Goal: Information Seeking & Learning: Learn about a topic

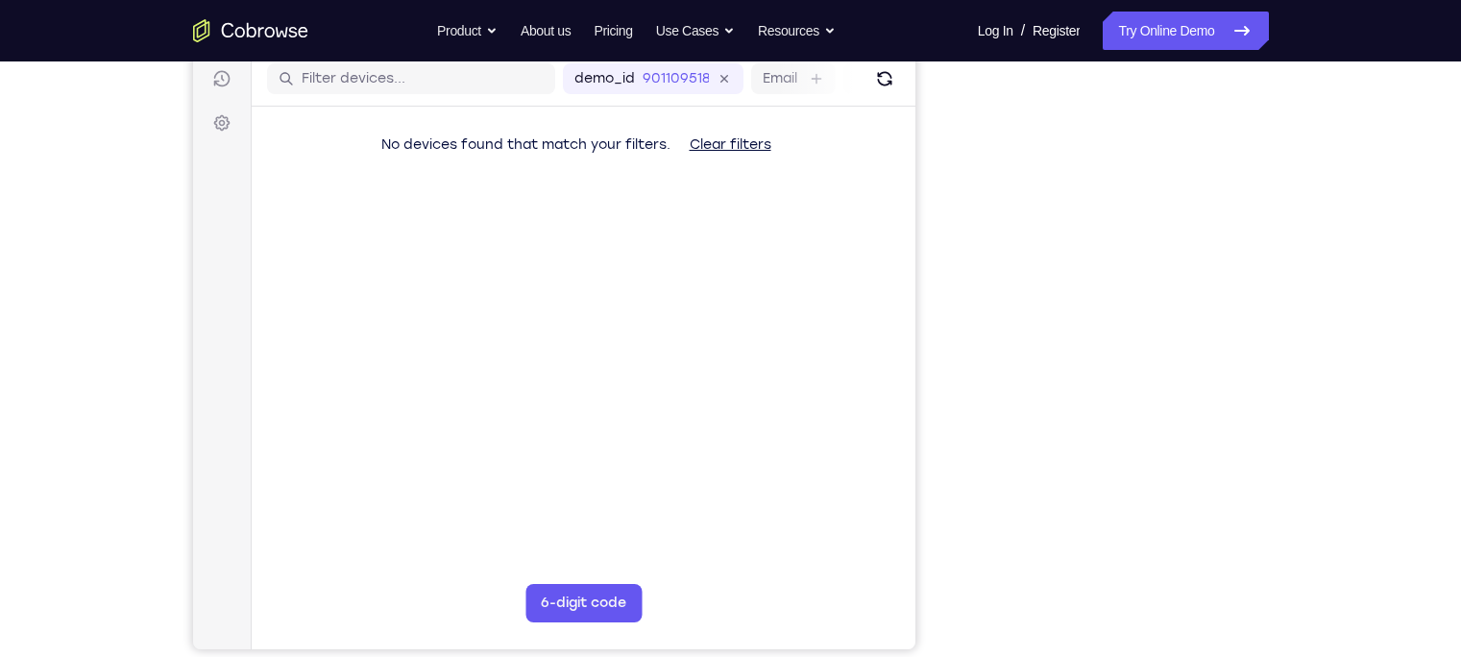
scroll to position [243, 0]
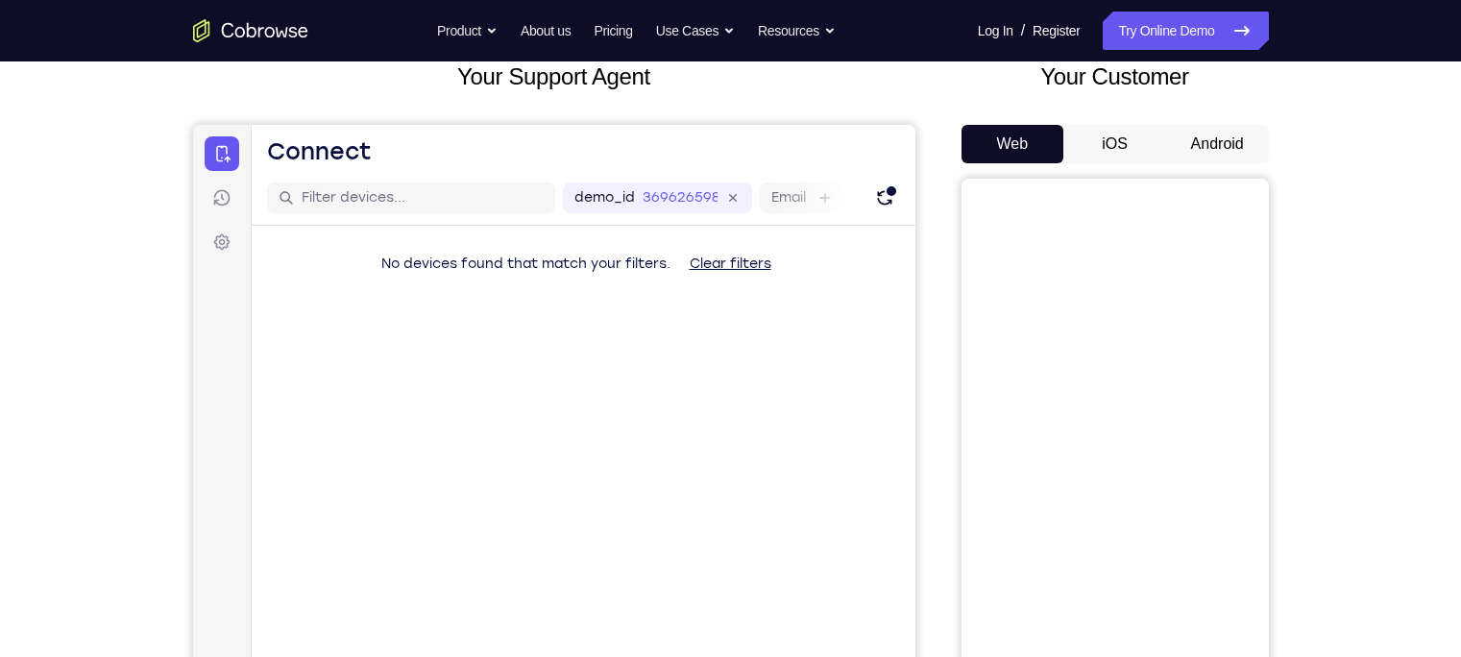
scroll to position [113, 0]
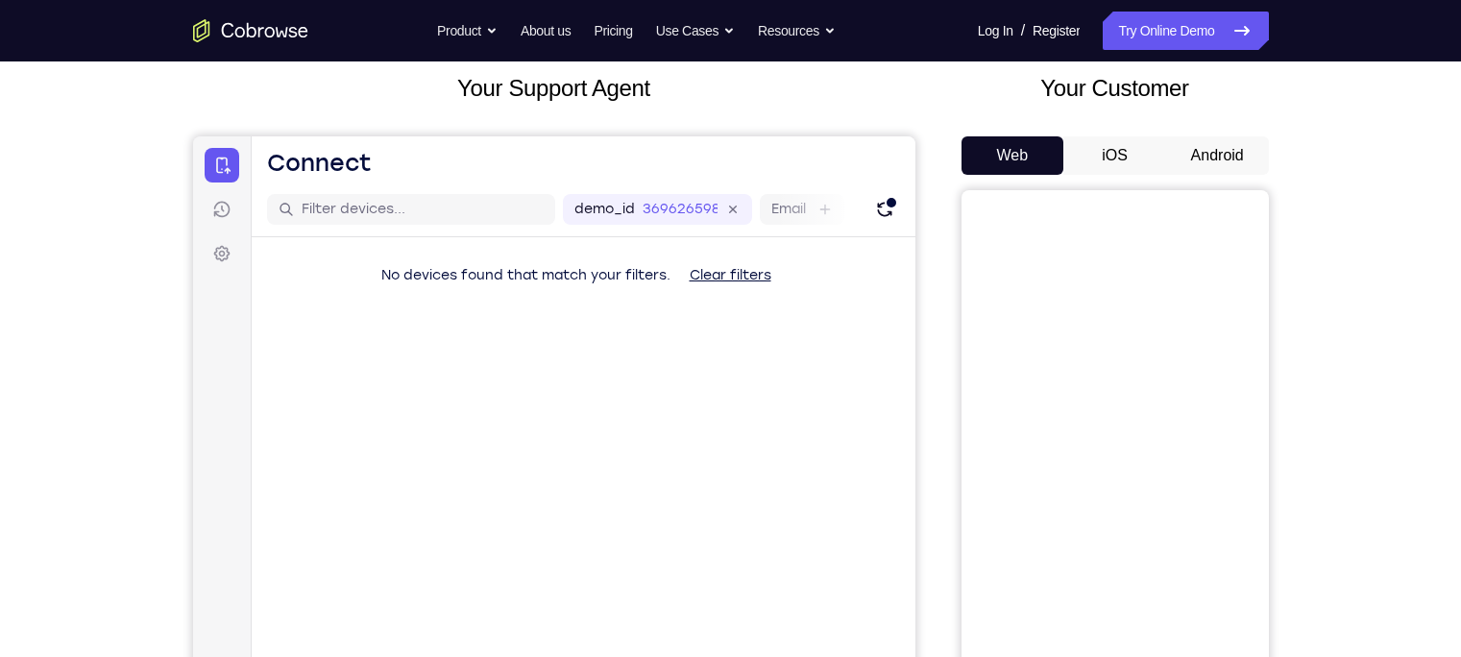
click at [1210, 159] on button "Android" at bounding box center [1217, 155] width 103 height 38
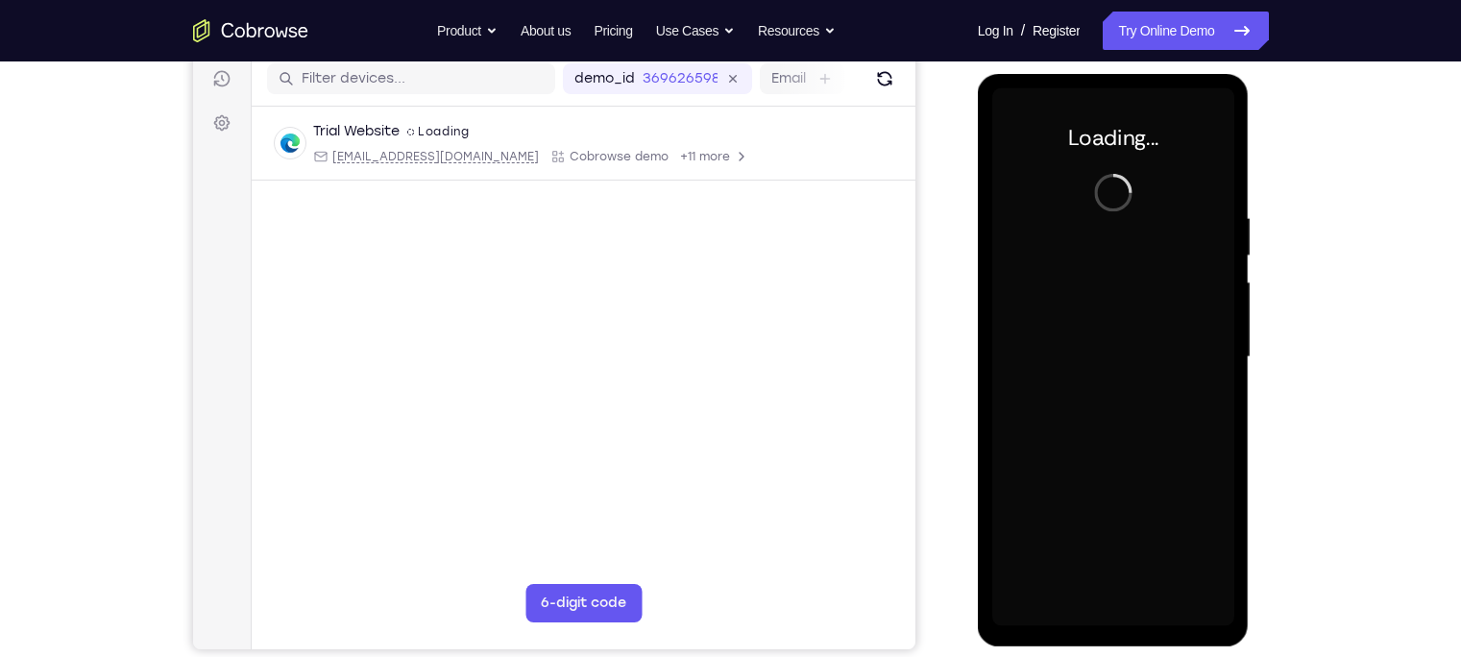
scroll to position [245, 0]
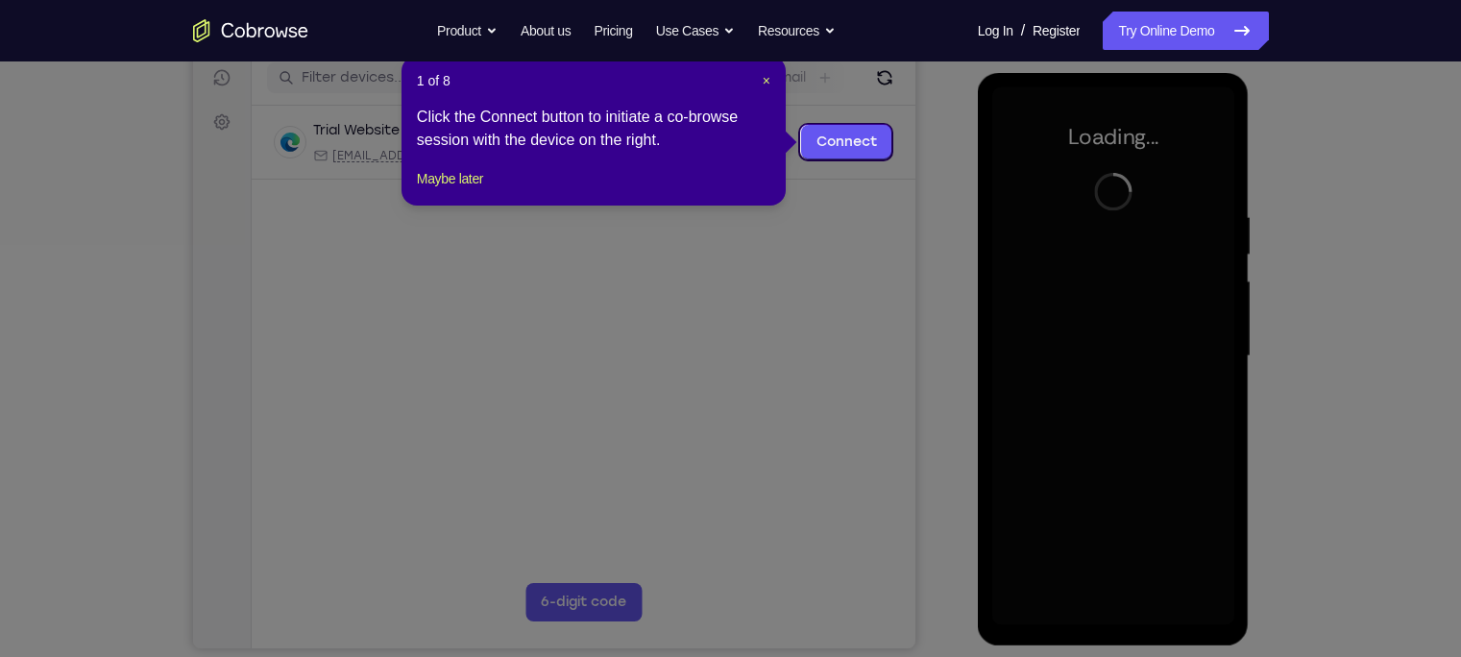
click at [486, 185] on div "1 of 8 × Click the Connect button to initiate a co-browse session with the devi…" at bounding box center [594, 131] width 384 height 150
click at [477, 190] on button "Maybe later" at bounding box center [450, 178] width 66 height 23
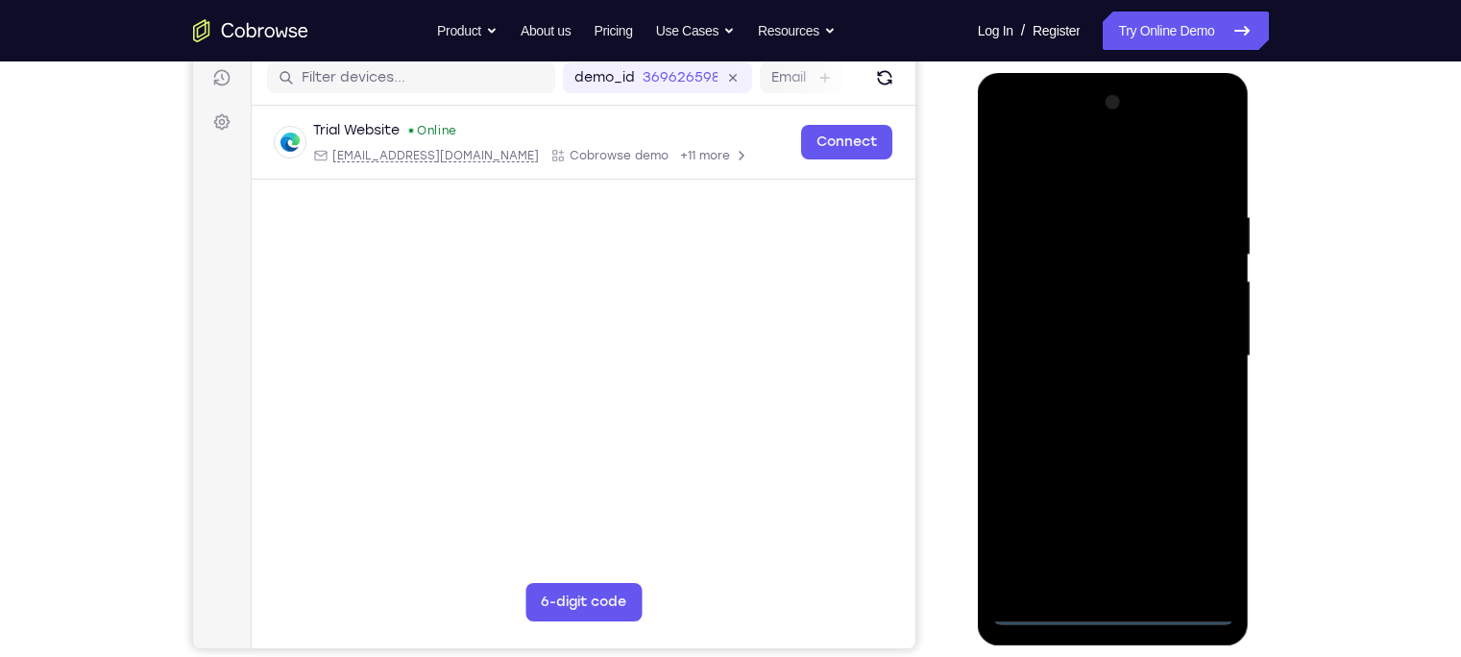
click at [1119, 609] on div at bounding box center [1113, 356] width 242 height 538
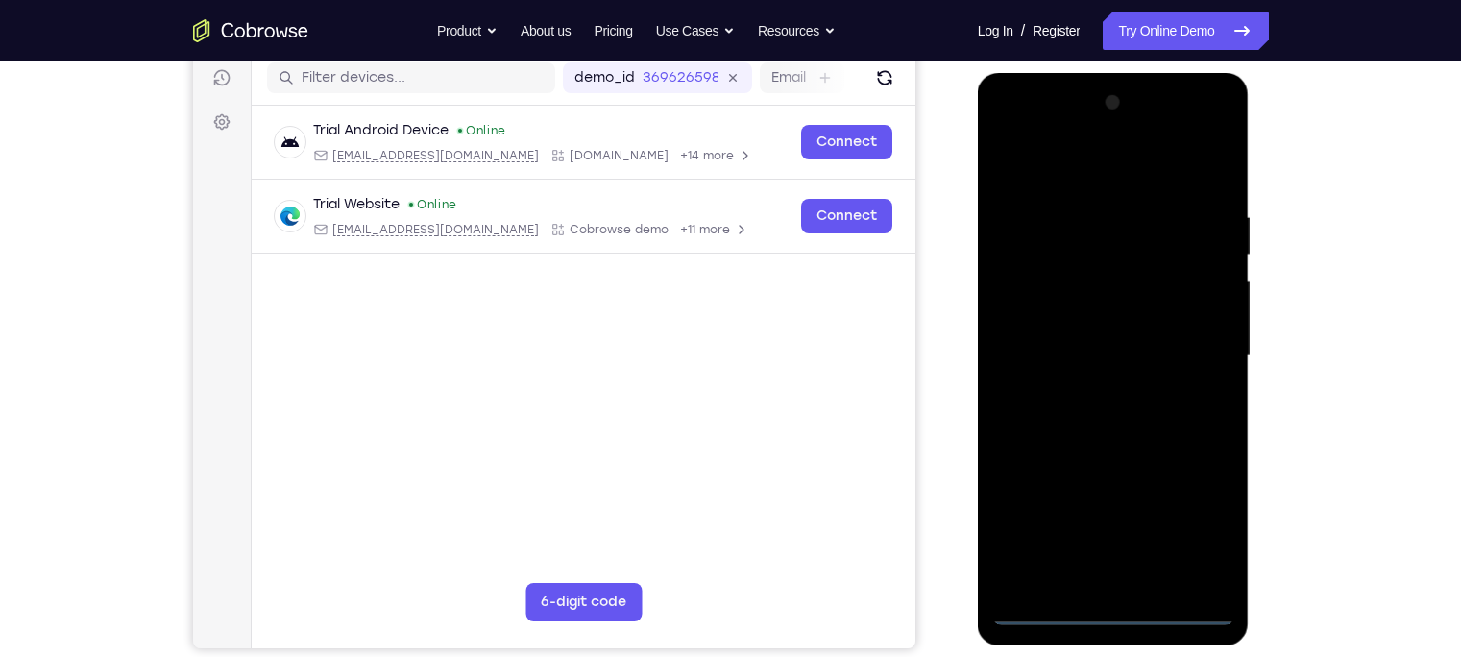
click at [1192, 528] on div at bounding box center [1113, 356] width 242 height 538
click at [1074, 174] on div at bounding box center [1113, 356] width 242 height 538
click at [1193, 350] on div at bounding box center [1113, 356] width 242 height 538
click at [1095, 381] on div at bounding box center [1113, 356] width 242 height 538
click at [1069, 348] on div at bounding box center [1113, 356] width 242 height 538
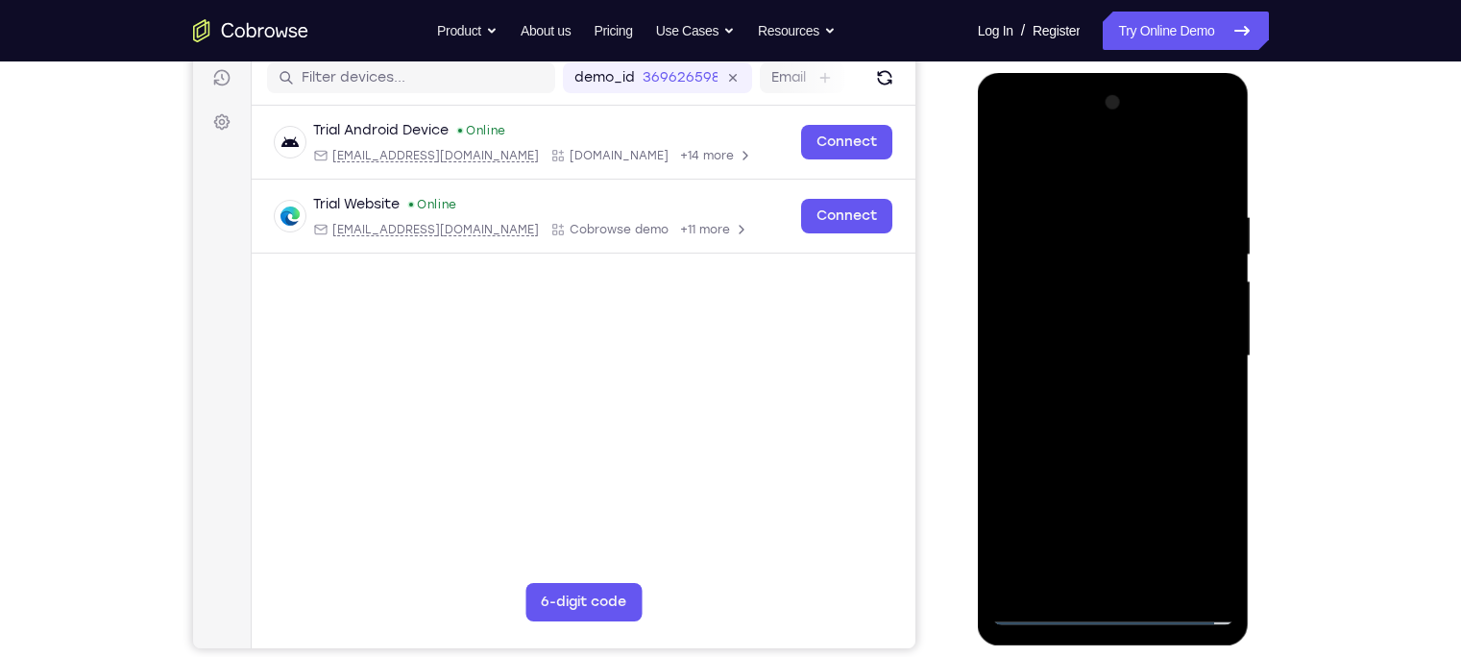
click at [1080, 323] on div at bounding box center [1113, 356] width 242 height 538
click at [1060, 356] on div at bounding box center [1113, 356] width 242 height 538
click at [1110, 444] on div at bounding box center [1113, 356] width 242 height 538
click at [1124, 446] on div at bounding box center [1113, 356] width 242 height 538
click at [1166, 582] on div at bounding box center [1113, 356] width 242 height 538
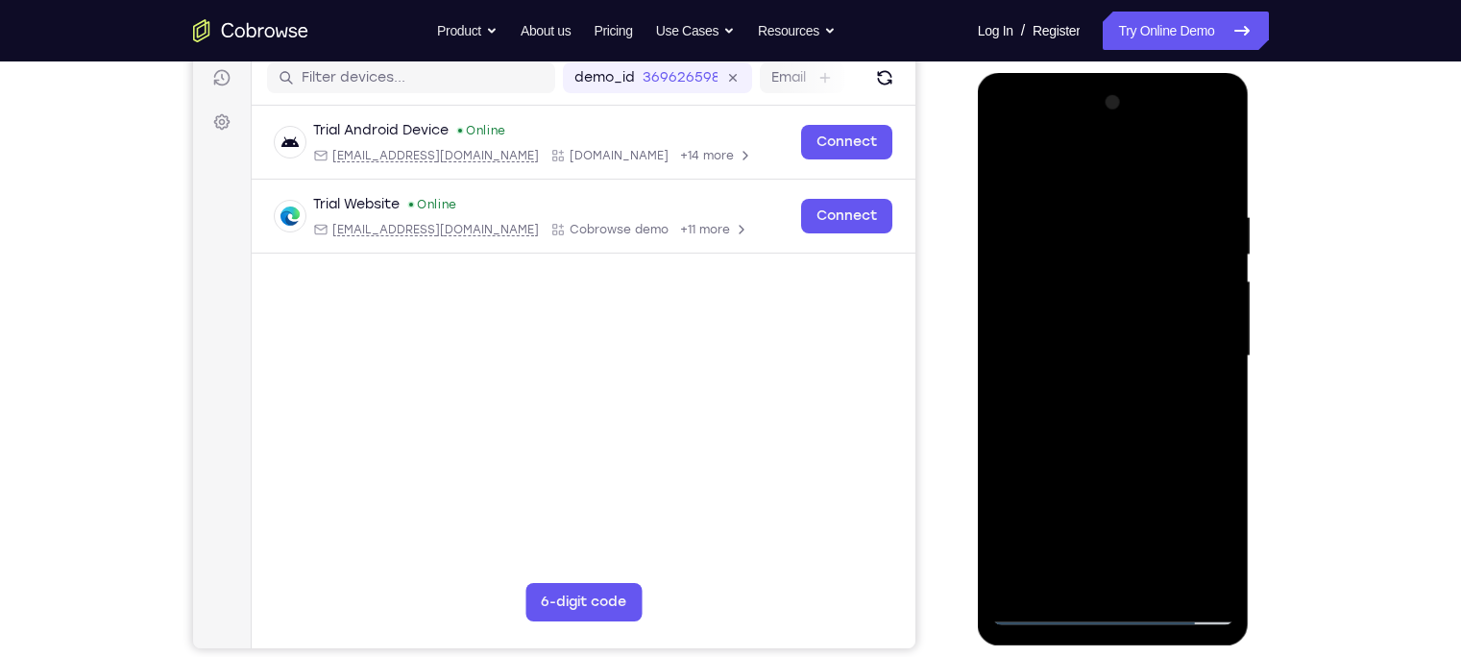
drag, startPoint x: 1111, startPoint y: 177, endPoint x: 1096, endPoint y: 60, distance: 118.1
click at [1096, 73] on html "Online web based iOS Simulators and Android Emulators. Run iPhone, iPad, Mobile…" at bounding box center [1115, 361] width 274 height 576
click at [1124, 461] on div at bounding box center [1113, 356] width 242 height 538
click at [1047, 606] on div at bounding box center [1113, 356] width 242 height 538
click at [1201, 575] on div at bounding box center [1113, 356] width 242 height 538
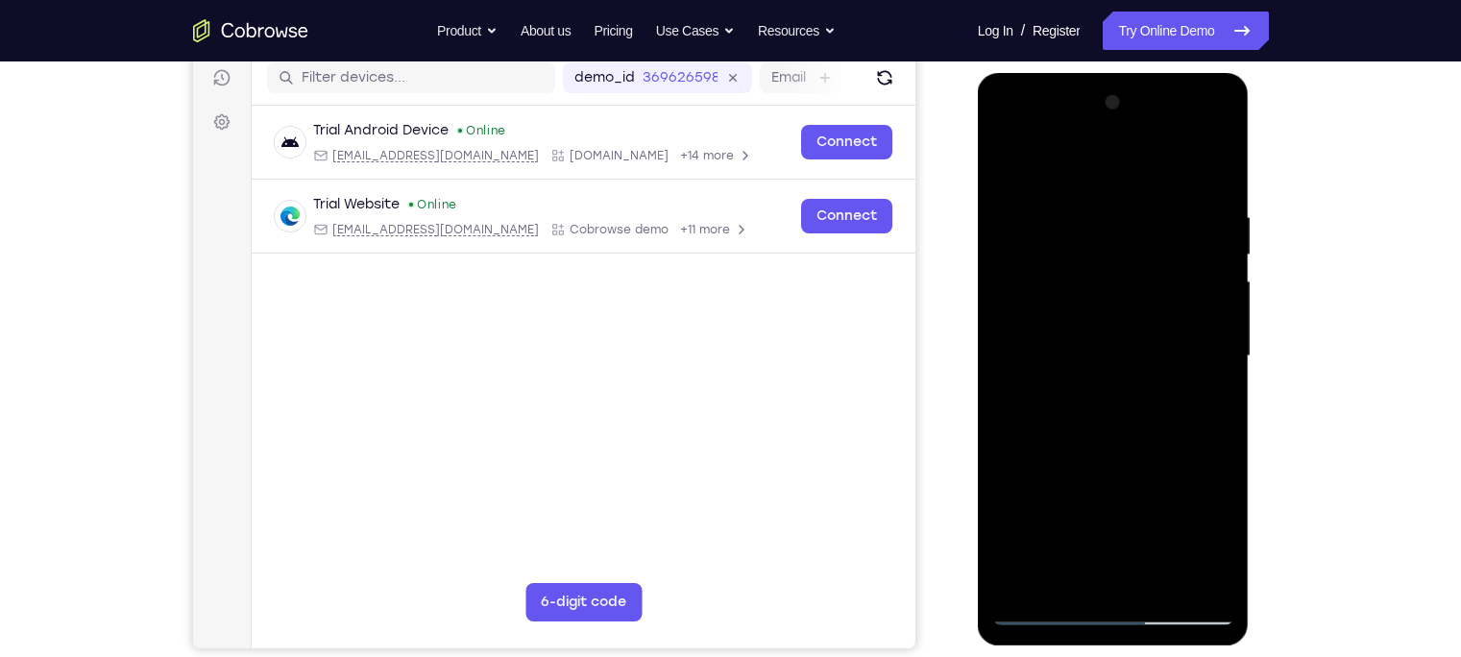
click at [1122, 158] on div at bounding box center [1113, 356] width 242 height 538
click at [1089, 329] on div at bounding box center [1113, 356] width 242 height 538
click at [1088, 277] on div at bounding box center [1113, 356] width 242 height 538
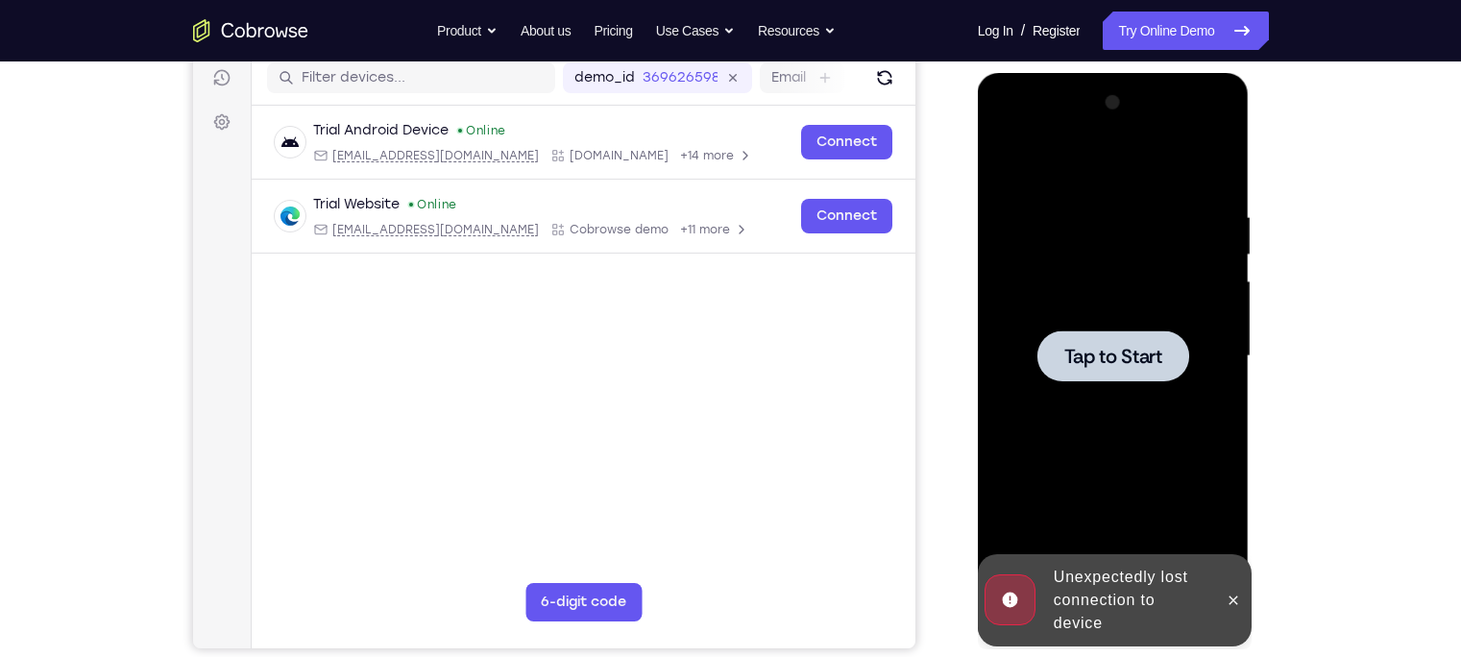
click at [1099, 285] on div at bounding box center [1113, 356] width 242 height 538
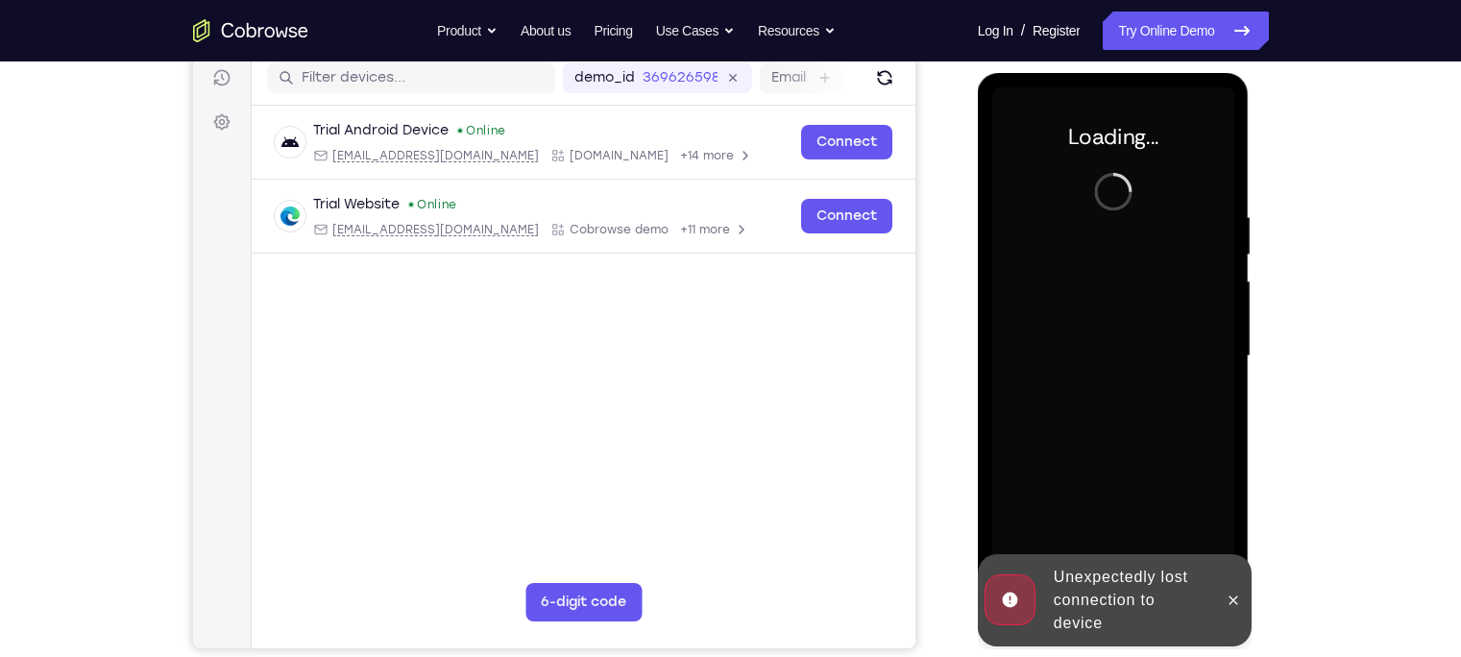
click at [1208, 620] on div "Unexpectedly lost connection to device" at bounding box center [1130, 600] width 168 height 85
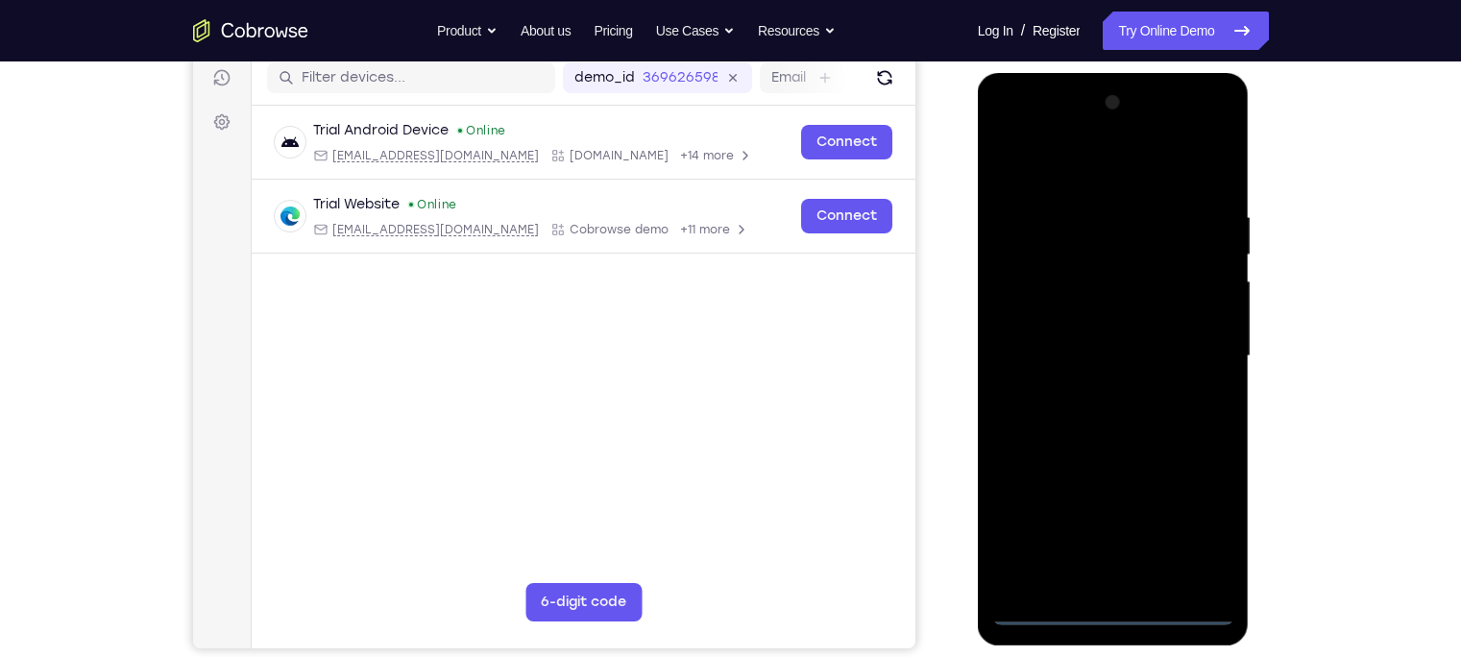
click at [1009, 128] on div at bounding box center [1113, 356] width 242 height 538
click at [1188, 352] on div at bounding box center [1113, 356] width 242 height 538
click at [1091, 391] on div at bounding box center [1113, 356] width 242 height 538
click at [1053, 336] on div at bounding box center [1113, 356] width 242 height 538
click at [1096, 315] on div at bounding box center [1113, 356] width 242 height 538
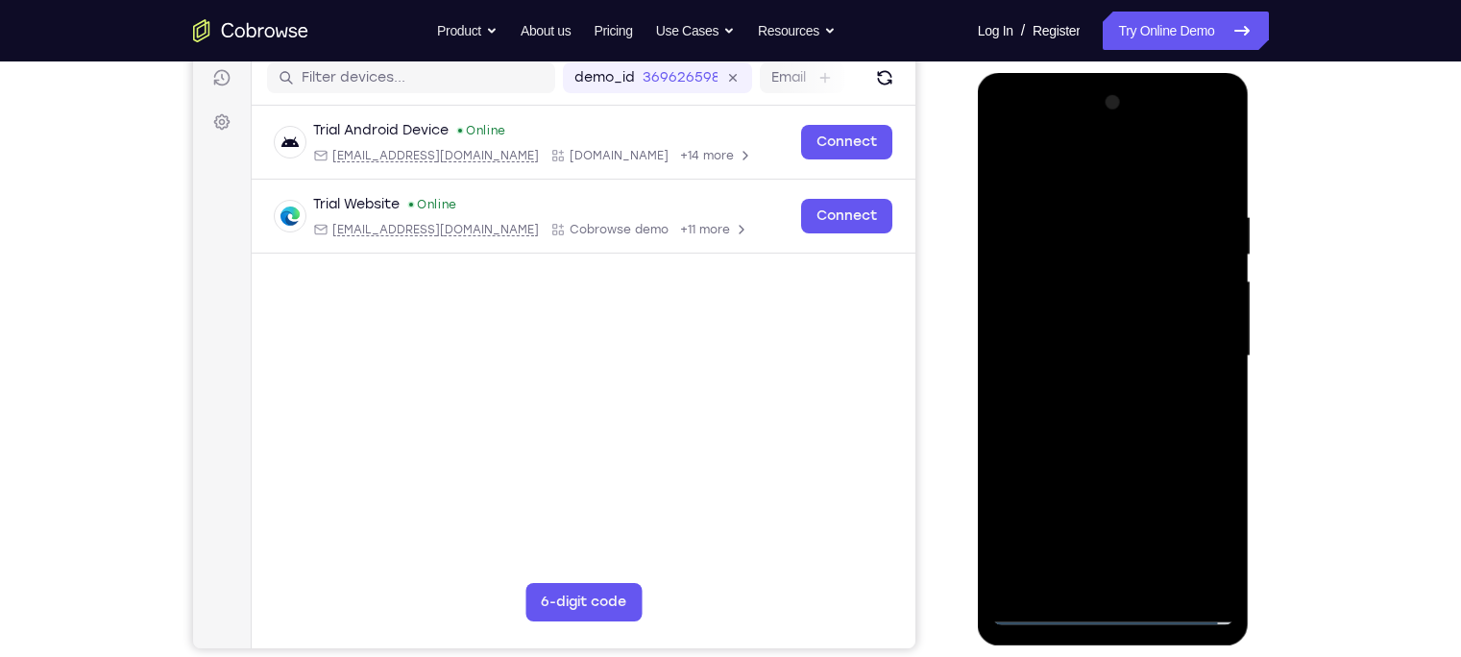
click at [1092, 355] on div at bounding box center [1113, 356] width 242 height 538
click at [997, 333] on div at bounding box center [1113, 356] width 242 height 538
click at [1124, 425] on div at bounding box center [1113, 356] width 242 height 538
click at [1162, 584] on div at bounding box center [1113, 356] width 242 height 538
drag, startPoint x: 1095, startPoint y: 160, endPoint x: 1095, endPoint y: 88, distance: 72.1
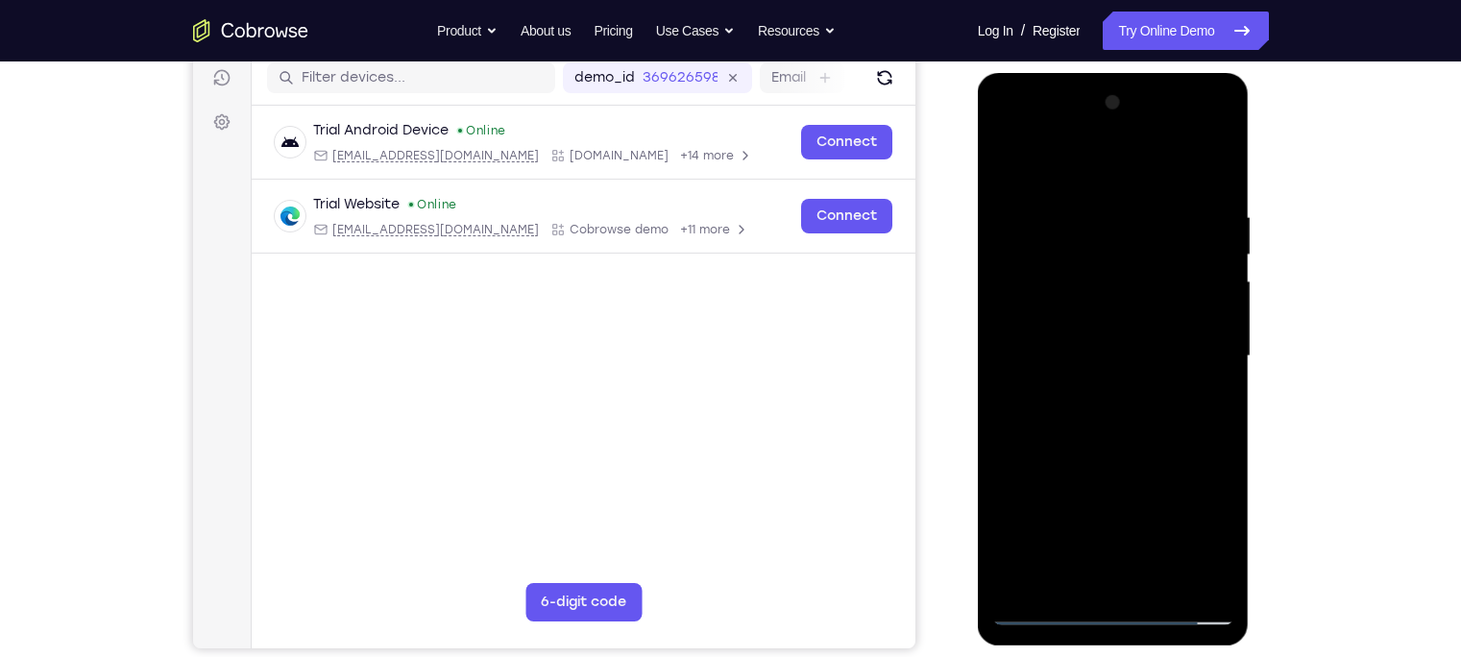
click at [1095, 88] on div at bounding box center [1113, 356] width 242 height 538
click at [1103, 464] on div at bounding box center [1113, 356] width 242 height 538
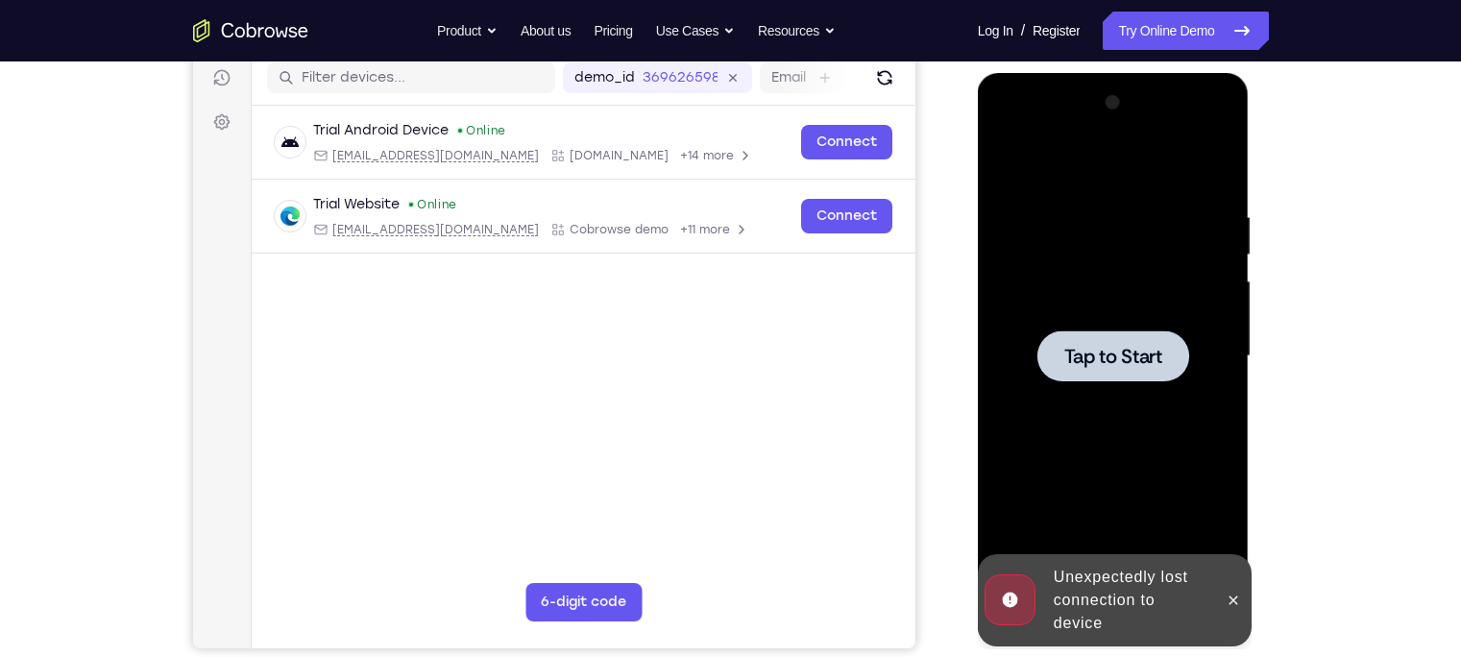
click at [1114, 447] on div at bounding box center [1113, 356] width 242 height 538
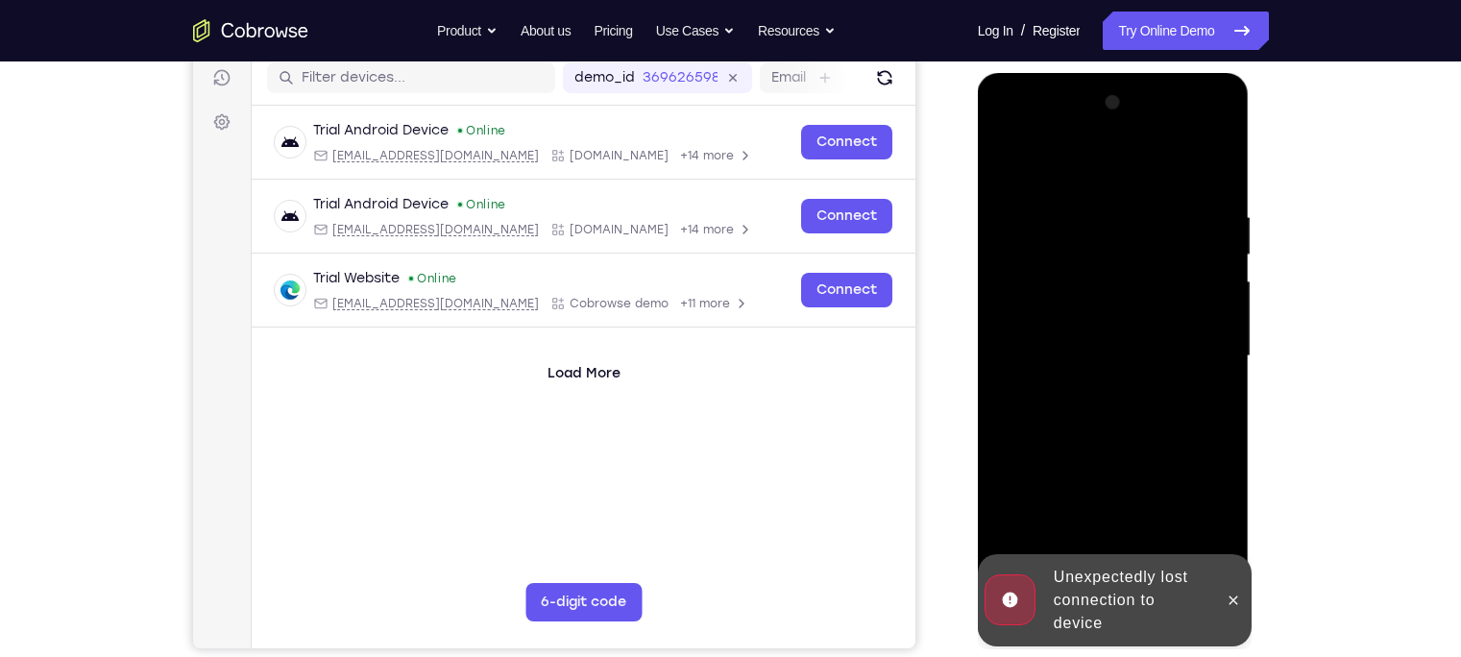
click at [1153, 591] on div "Unexpectedly lost connection to device" at bounding box center [1130, 600] width 168 height 85
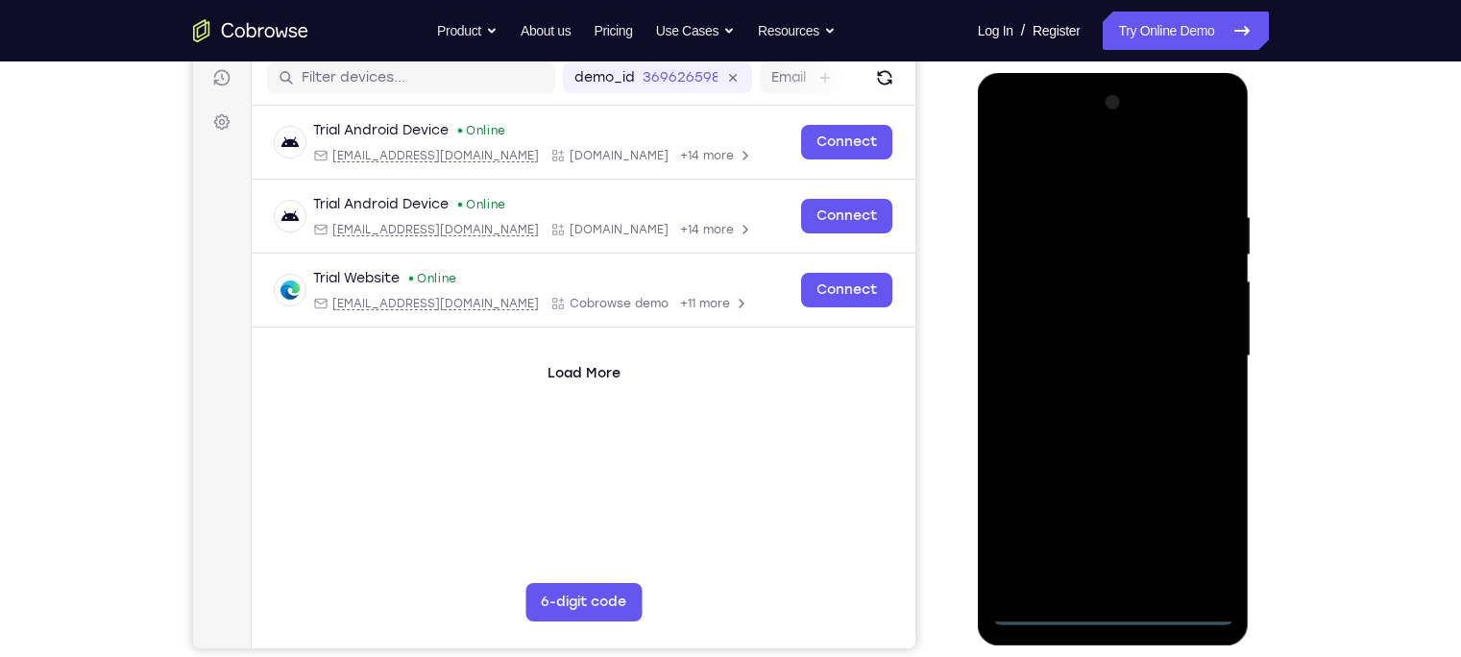
click at [1114, 611] on div at bounding box center [1113, 356] width 242 height 538
click at [1193, 529] on div at bounding box center [1113, 356] width 242 height 538
click at [1050, 181] on div at bounding box center [1113, 356] width 242 height 538
click at [1086, 177] on div at bounding box center [1113, 356] width 242 height 538
click at [1191, 354] on div at bounding box center [1113, 356] width 242 height 538
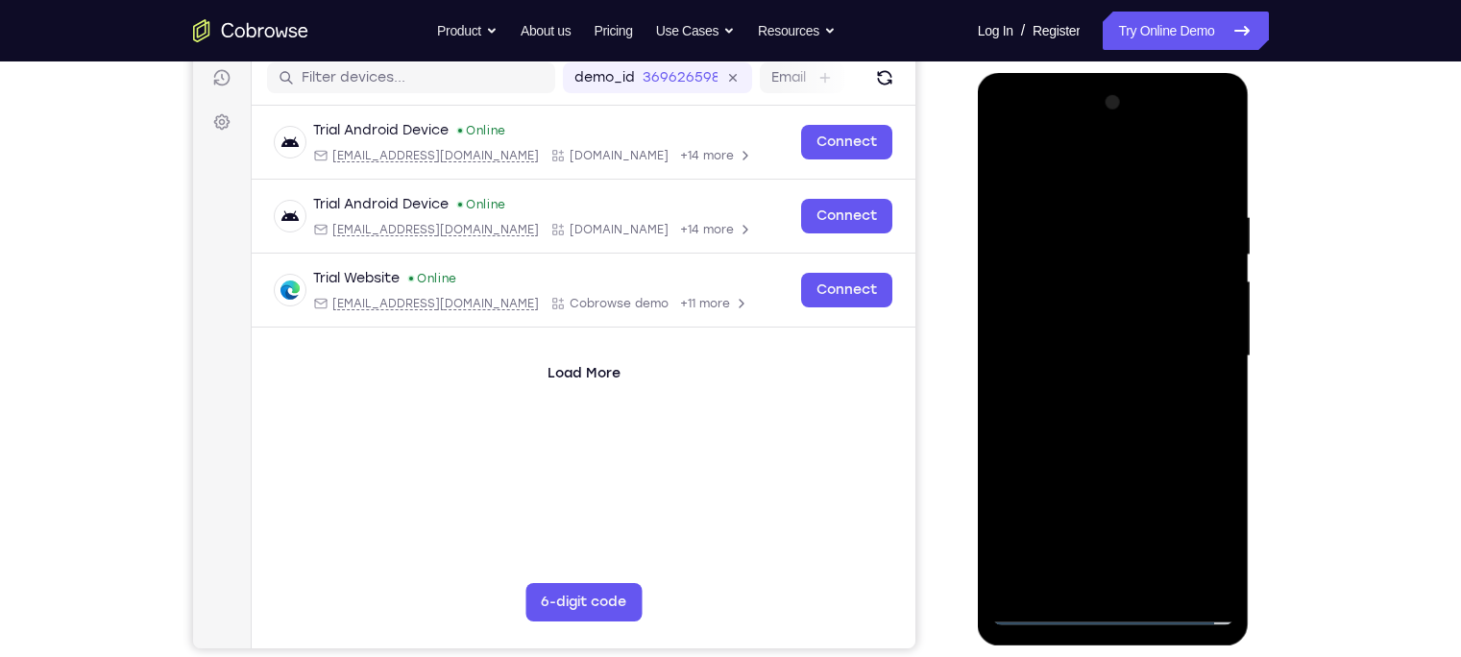
click at [1093, 395] on div at bounding box center [1113, 356] width 242 height 538
click at [1049, 337] on div at bounding box center [1113, 356] width 242 height 538
click at [1081, 326] on div at bounding box center [1113, 356] width 242 height 538
click at [1081, 357] on div at bounding box center [1113, 356] width 242 height 538
click at [1205, 380] on div at bounding box center [1113, 356] width 242 height 538
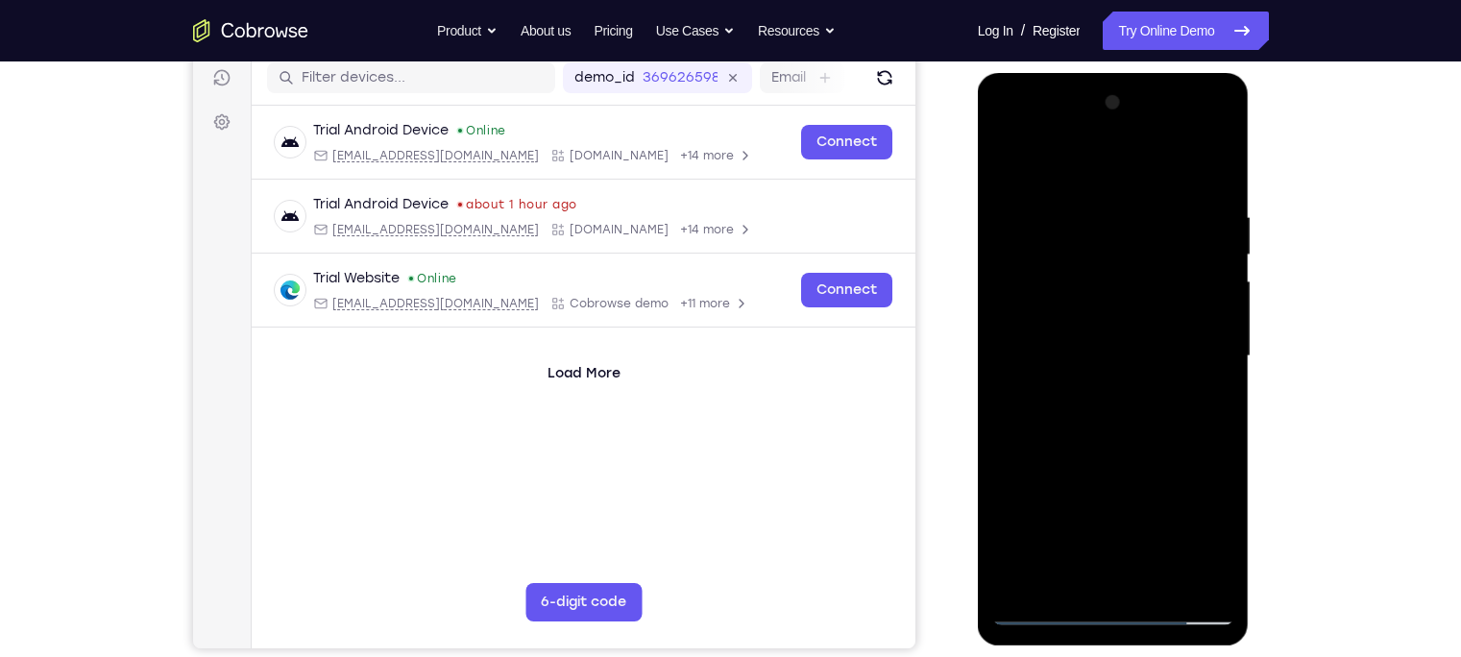
click at [1107, 415] on div at bounding box center [1113, 356] width 242 height 538
click at [1105, 354] on div at bounding box center [1113, 356] width 242 height 538
click at [1113, 424] on div at bounding box center [1113, 356] width 242 height 538
click at [1110, 419] on div at bounding box center [1113, 356] width 242 height 538
click at [1062, 159] on div at bounding box center [1113, 356] width 242 height 538
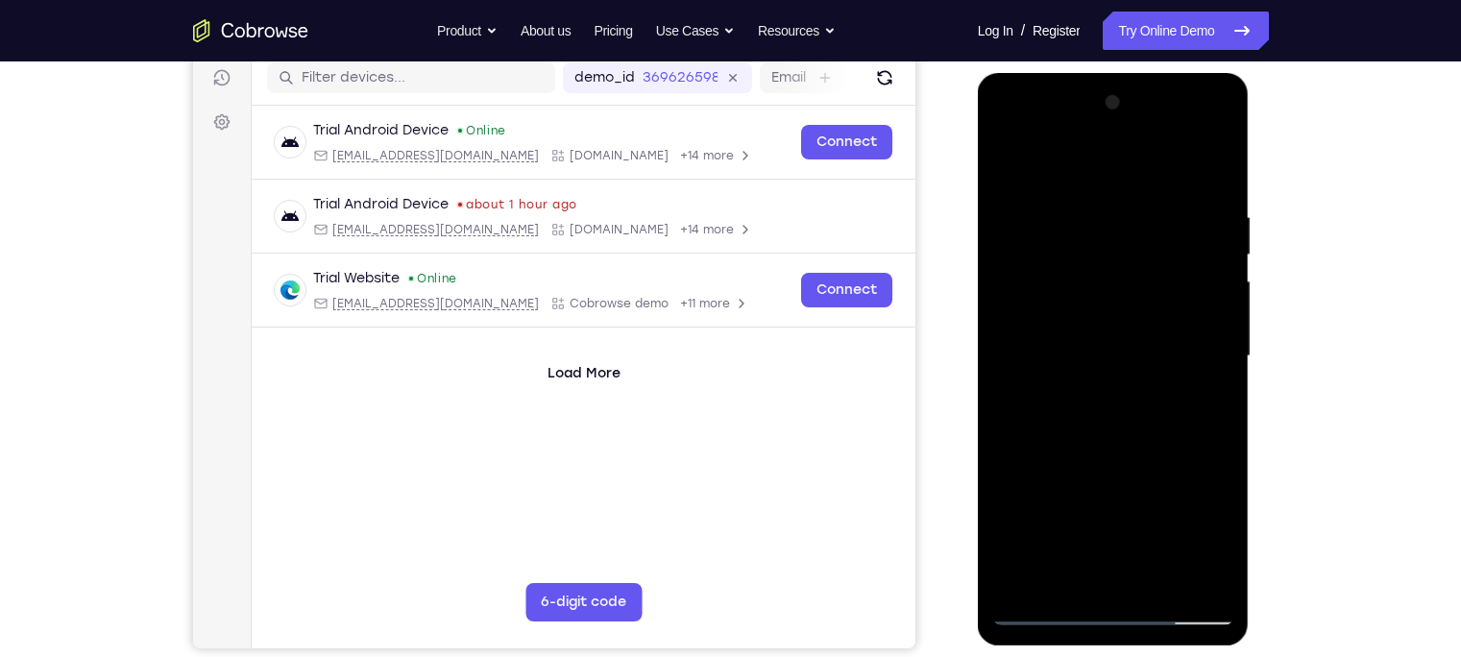
click at [1162, 584] on div at bounding box center [1113, 356] width 242 height 538
click at [1121, 438] on div at bounding box center [1113, 356] width 242 height 538
click at [1162, 586] on div at bounding box center [1113, 356] width 242 height 538
click at [1125, 444] on div at bounding box center [1113, 356] width 242 height 538
click at [1119, 457] on div at bounding box center [1113, 356] width 242 height 538
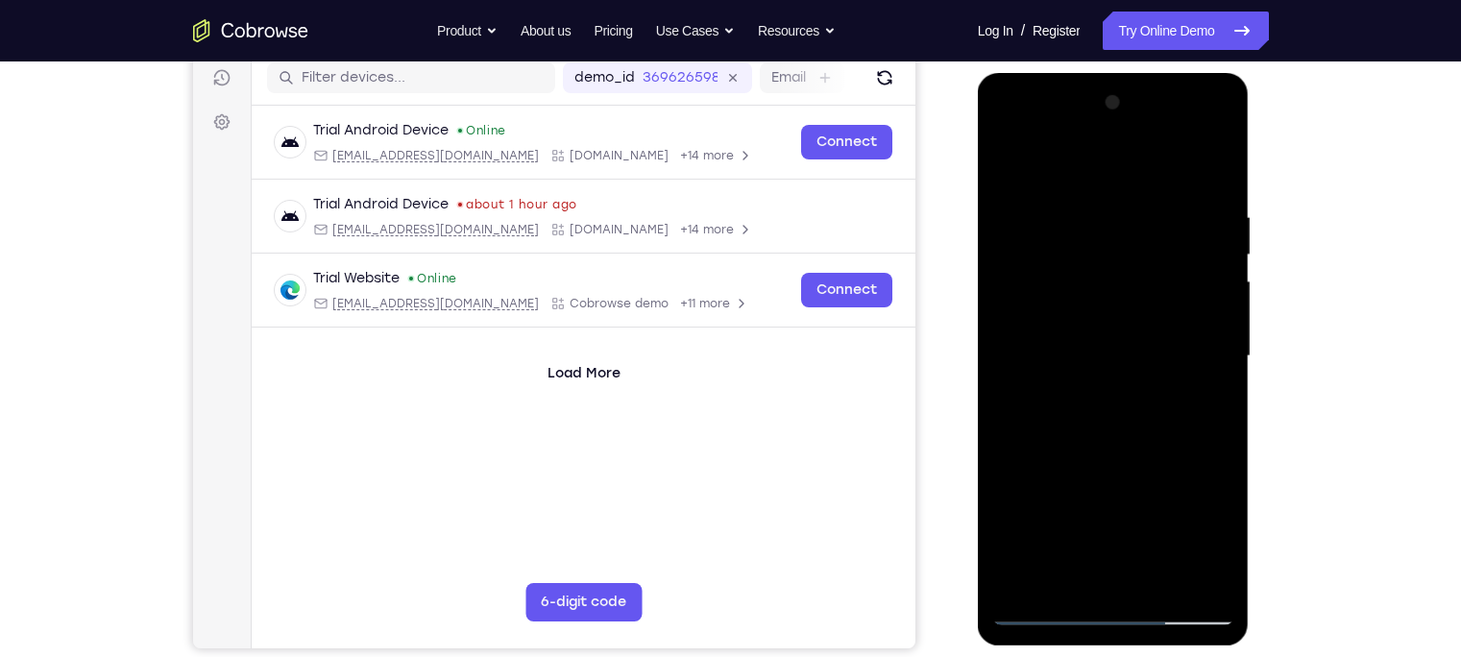
click at [1015, 165] on div at bounding box center [1113, 356] width 242 height 538
click at [1011, 161] on div at bounding box center [1113, 356] width 242 height 538
click at [1206, 582] on div at bounding box center [1113, 356] width 242 height 538
click at [1119, 159] on div at bounding box center [1113, 356] width 242 height 538
click at [1070, 325] on div at bounding box center [1113, 356] width 242 height 538
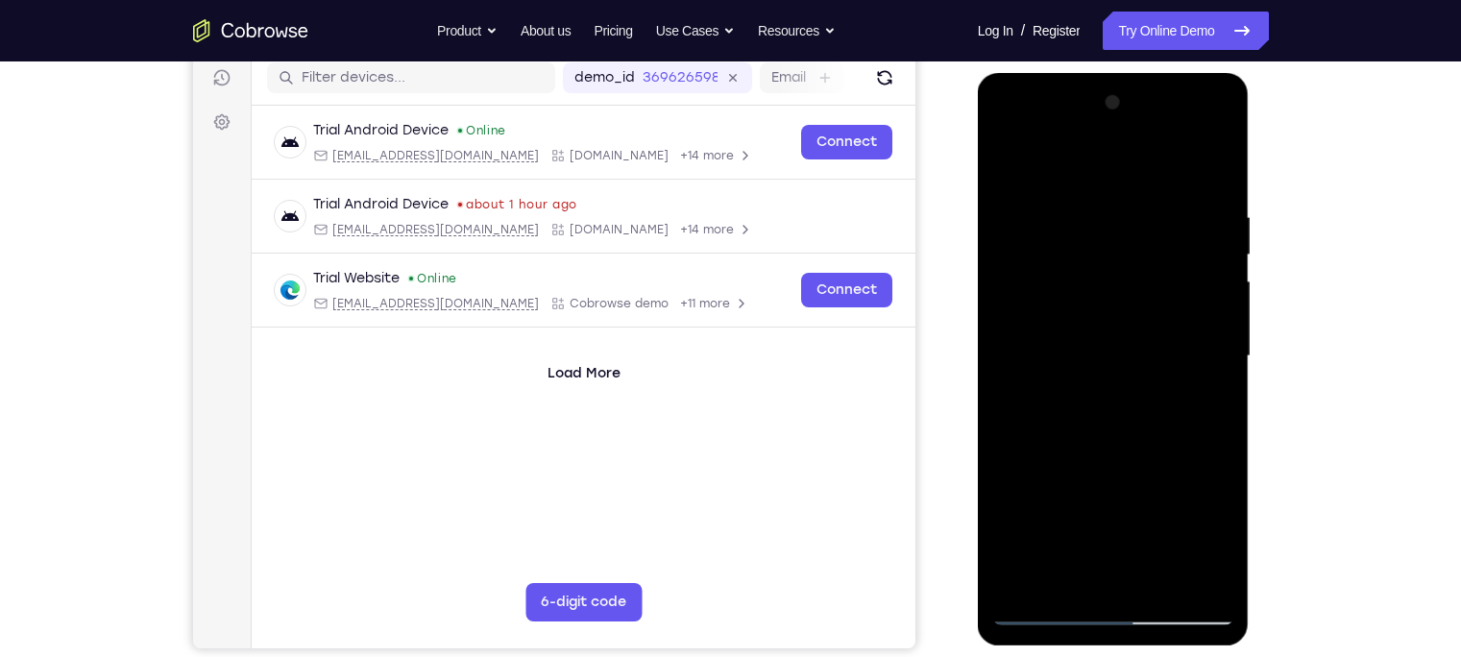
click at [1078, 261] on div at bounding box center [1113, 356] width 242 height 538
click at [1113, 307] on div at bounding box center [1113, 356] width 242 height 538
click at [1150, 577] on div at bounding box center [1113, 356] width 242 height 538
drag, startPoint x: 1088, startPoint y: 163, endPoint x: 1089, endPoint y: 125, distance: 38.4
click at [1089, 125] on div at bounding box center [1113, 356] width 242 height 538
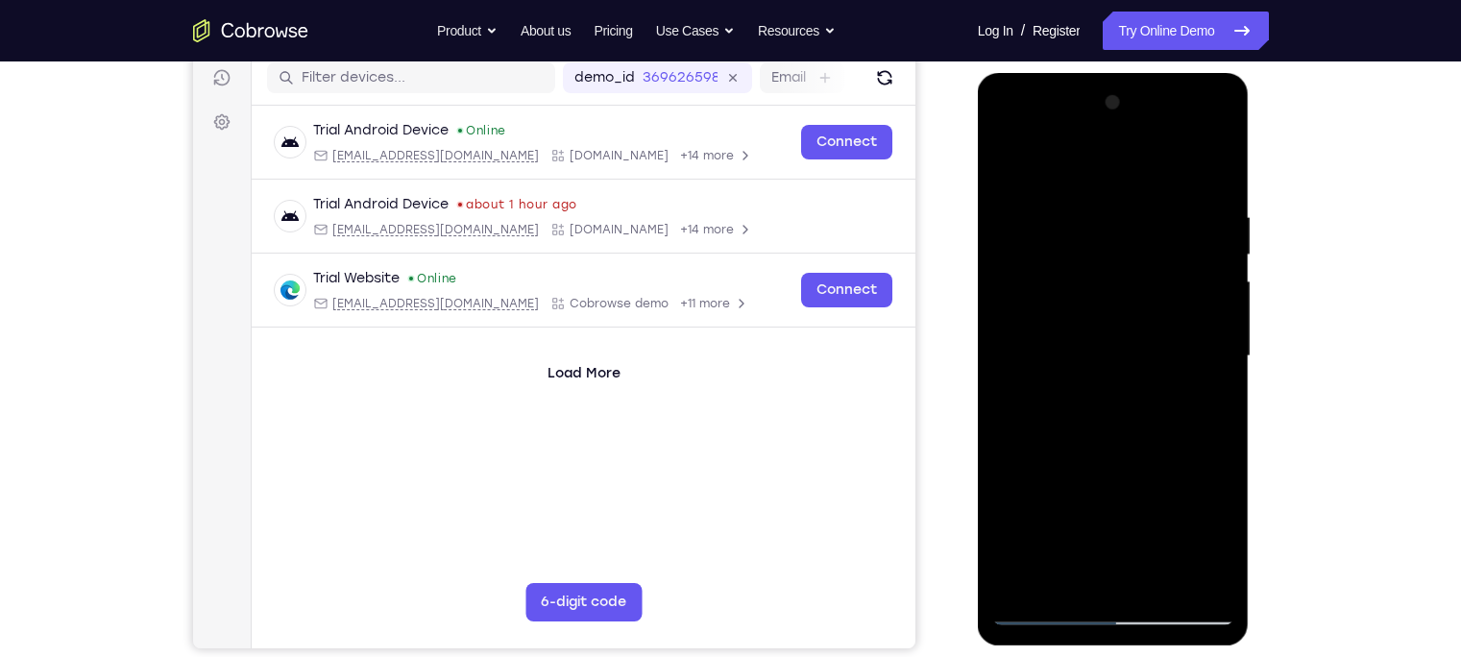
click at [1055, 606] on div at bounding box center [1113, 356] width 242 height 538
click at [1043, 613] on div at bounding box center [1113, 356] width 242 height 538
click at [1063, 583] on div at bounding box center [1113, 356] width 242 height 538
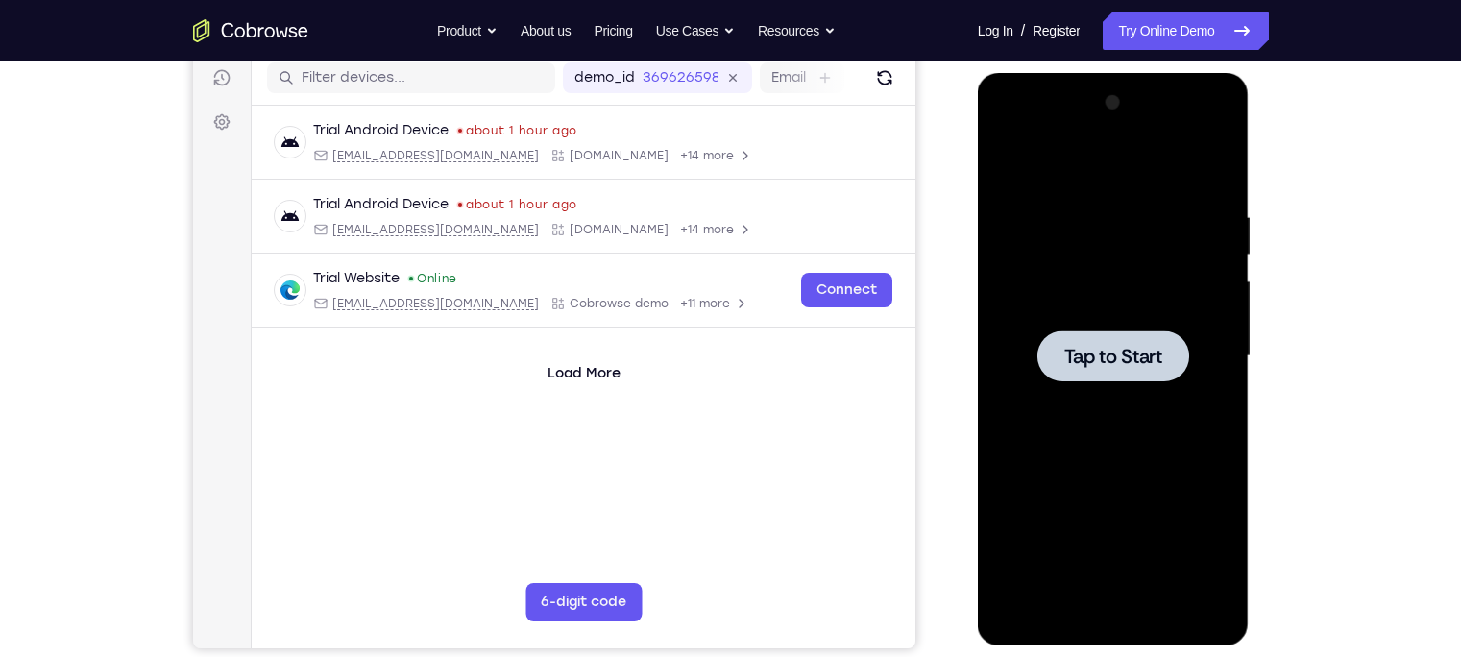
click at [1089, 444] on div at bounding box center [1113, 356] width 242 height 538
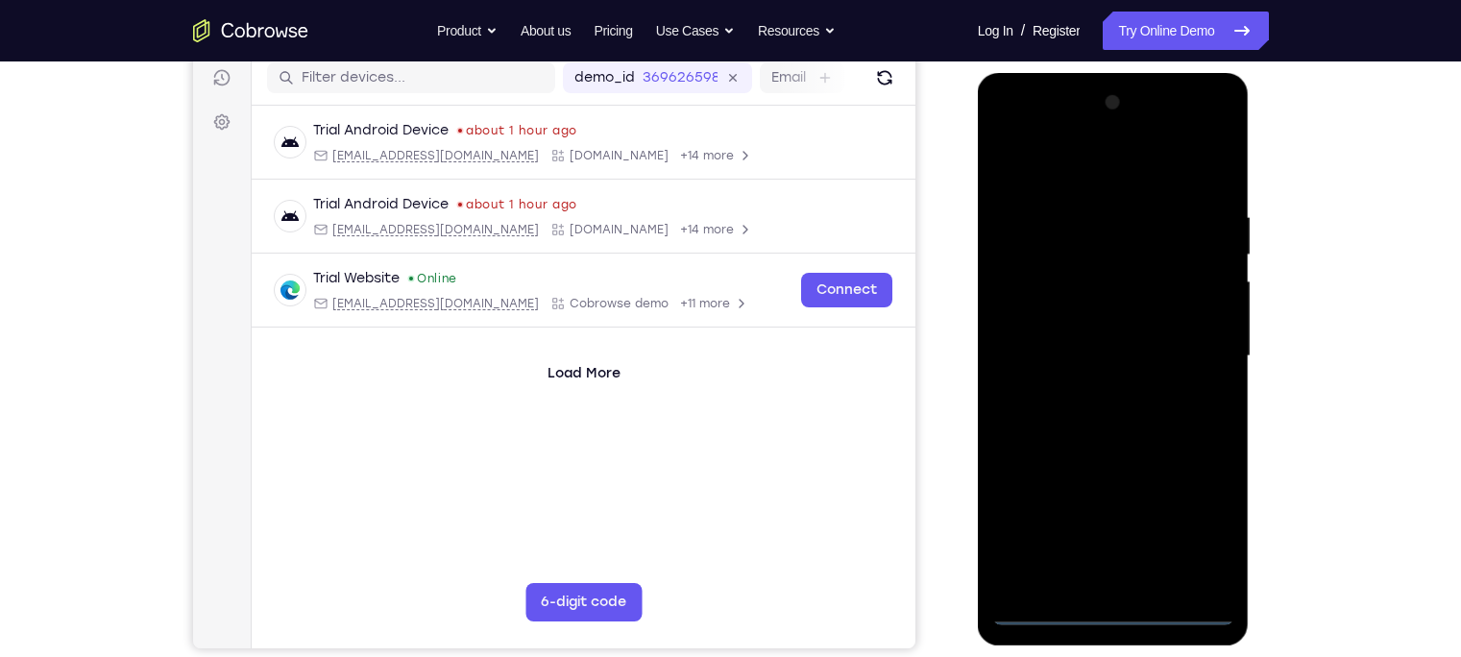
click at [1110, 608] on div at bounding box center [1113, 356] width 242 height 538
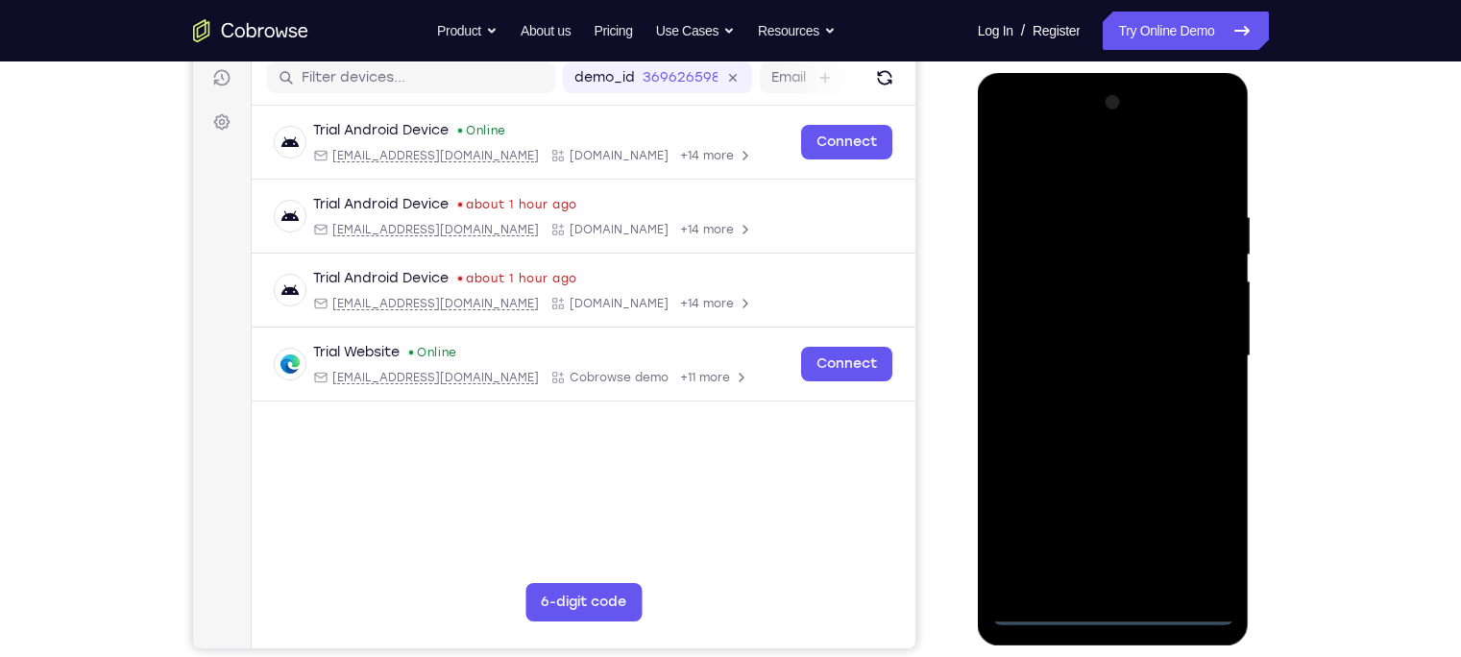
click at [1184, 534] on div at bounding box center [1113, 356] width 242 height 538
click at [1086, 185] on div at bounding box center [1113, 356] width 242 height 538
click at [1196, 342] on div at bounding box center [1113, 356] width 242 height 538
click at [1088, 393] on div at bounding box center [1113, 356] width 242 height 538
click at [1095, 342] on div at bounding box center [1113, 356] width 242 height 538
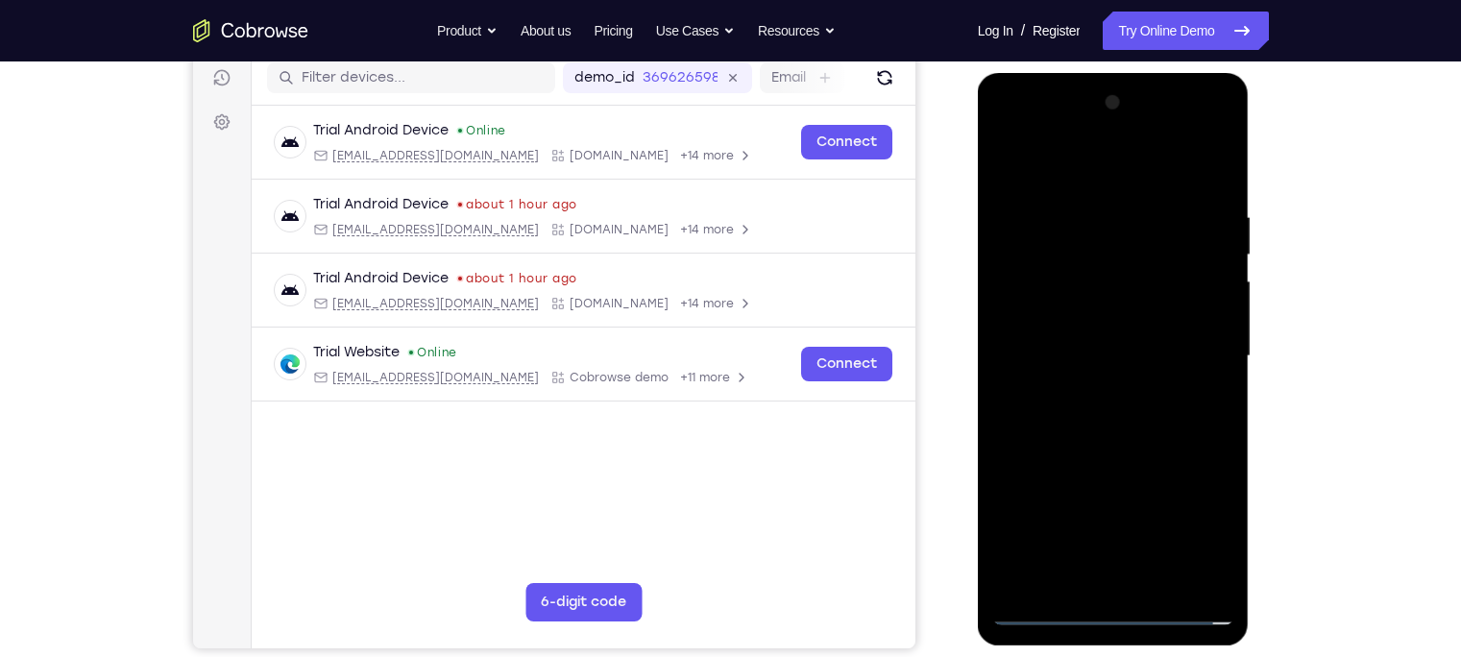
click at [1057, 313] on div at bounding box center [1113, 356] width 242 height 538
click at [1073, 363] on div at bounding box center [1113, 356] width 242 height 538
click at [1072, 360] on div at bounding box center [1113, 356] width 242 height 538
click at [1067, 349] on div at bounding box center [1113, 356] width 242 height 538
click at [1113, 433] on div at bounding box center [1113, 356] width 242 height 538
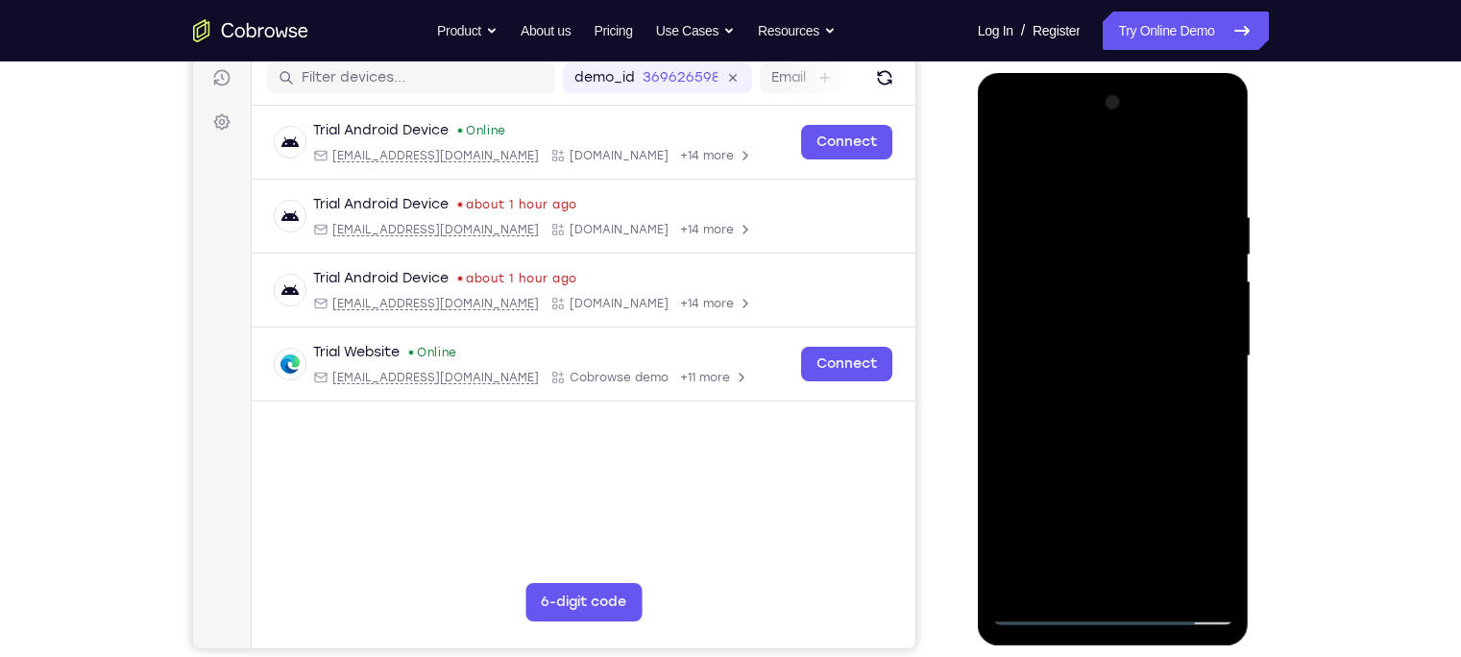
click at [1162, 573] on div at bounding box center [1113, 356] width 242 height 538
drag, startPoint x: 1086, startPoint y: 174, endPoint x: 1083, endPoint y: 35, distance: 139.3
click at [1083, 73] on html "Online web based iOS Simulators and Android Emulators. Run iPhone, iPad, Mobile…" at bounding box center [1115, 361] width 274 height 576
click at [1153, 452] on div at bounding box center [1113, 356] width 242 height 538
click at [1053, 613] on div at bounding box center [1113, 356] width 242 height 538
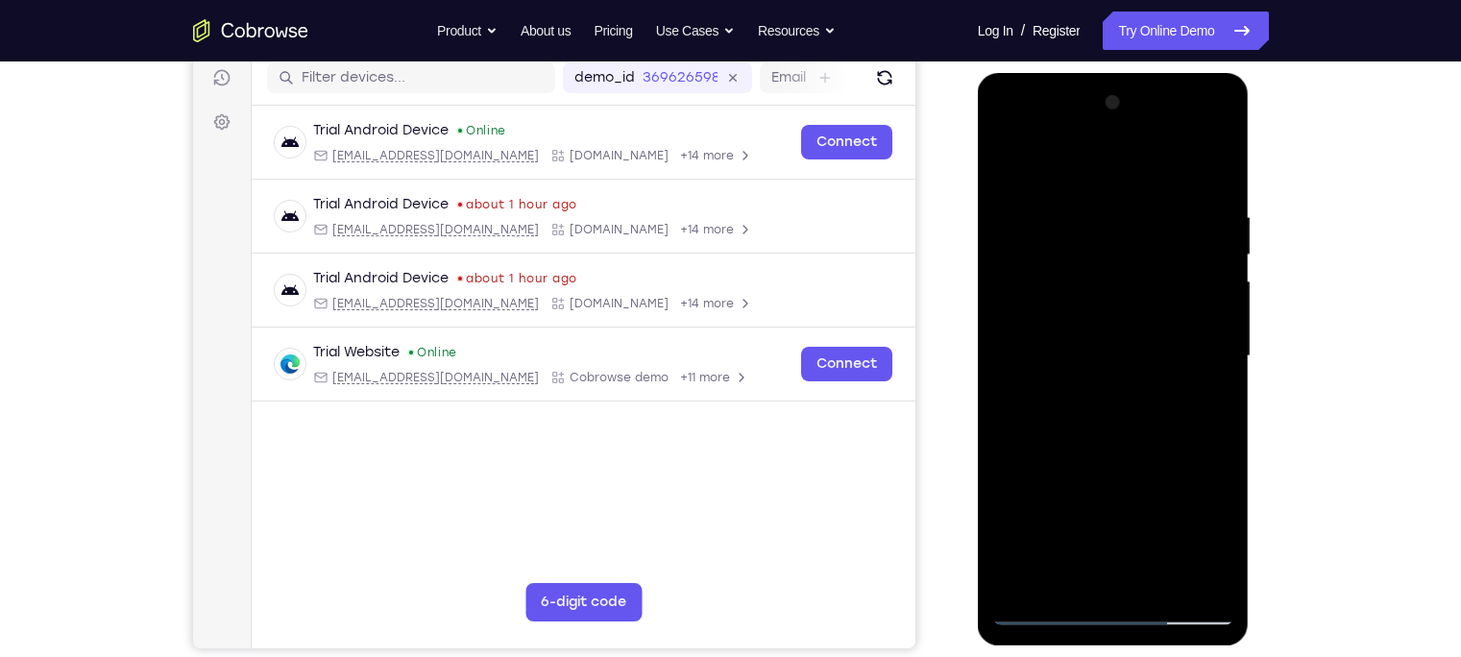
click at [739, 653] on div "Your Support Agent Your Customer Web iOS Android Next Steps We’d be happy to gi…" at bounding box center [731, 450] width 1230 height 1267
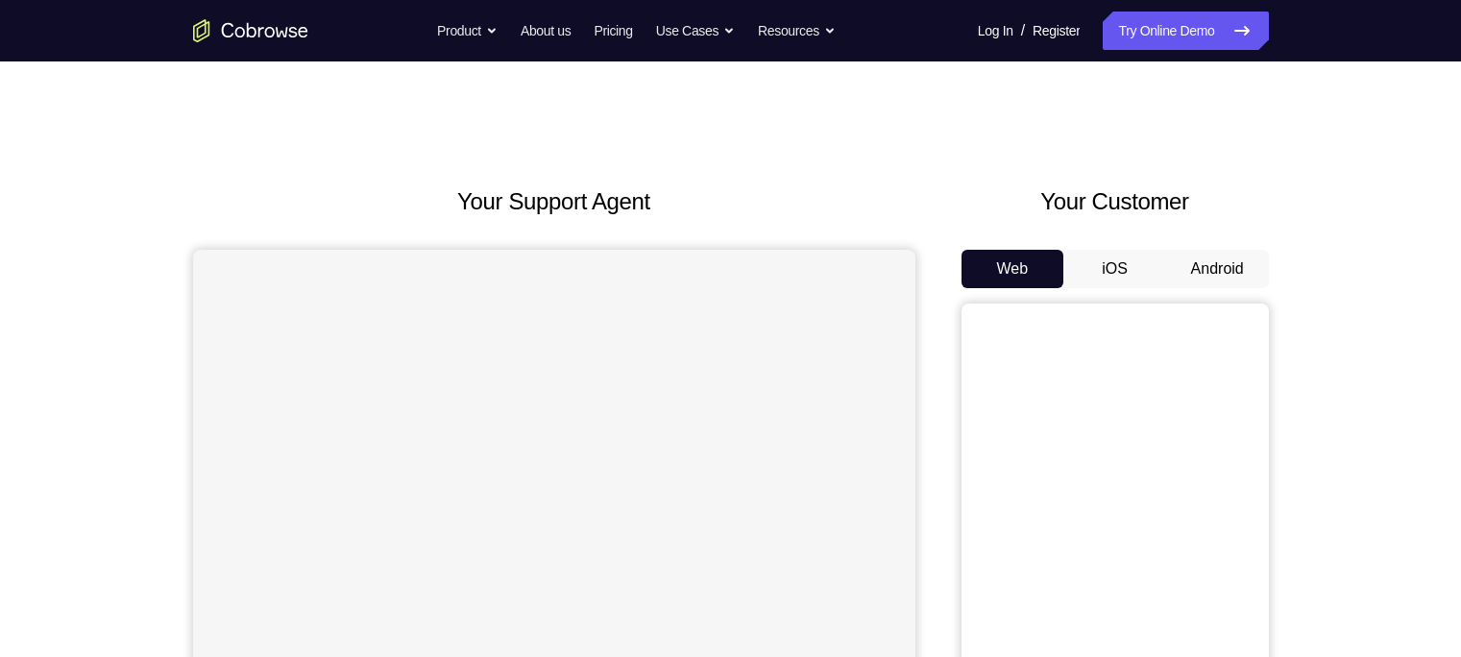
click at [1190, 281] on button "Android" at bounding box center [1217, 269] width 103 height 38
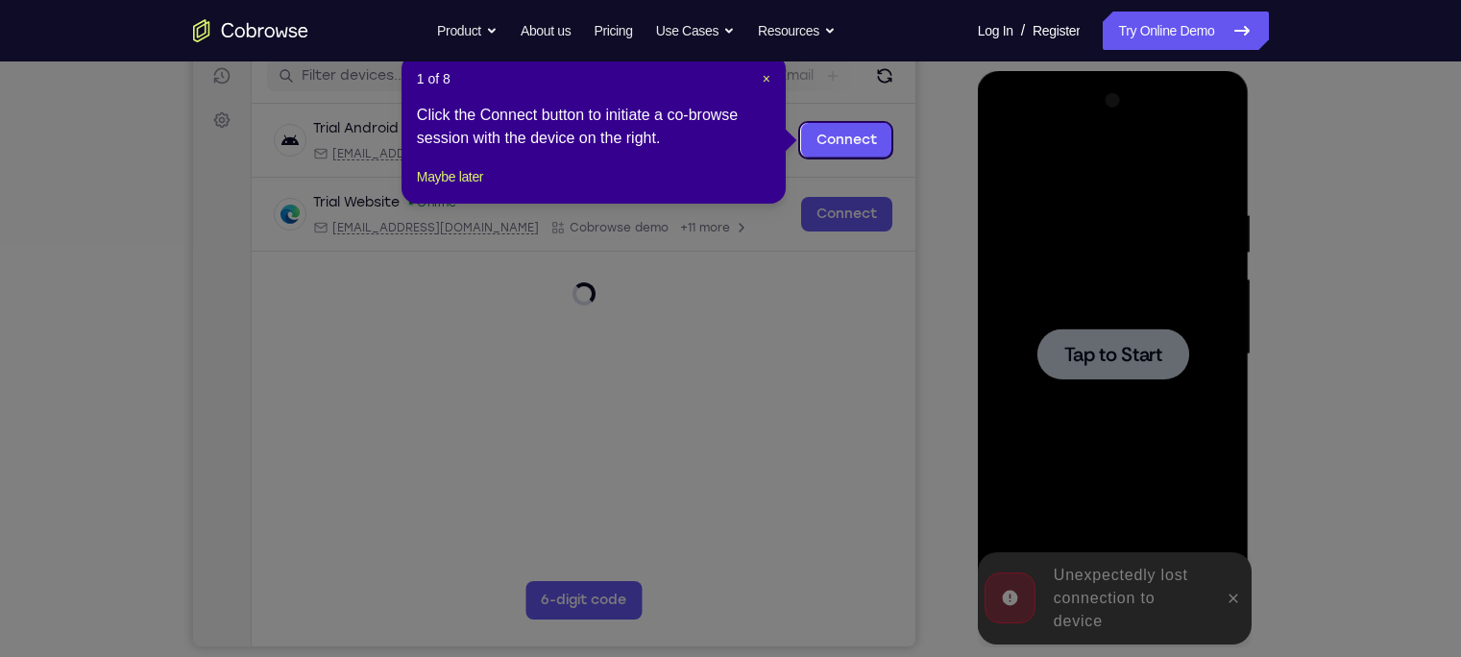
click at [770, 78] on div "1 of 8 × Click the Connect button to initiate a co-browse session with the devi…" at bounding box center [594, 129] width 384 height 150
click at [770, 78] on span "×" at bounding box center [767, 78] width 8 height 15
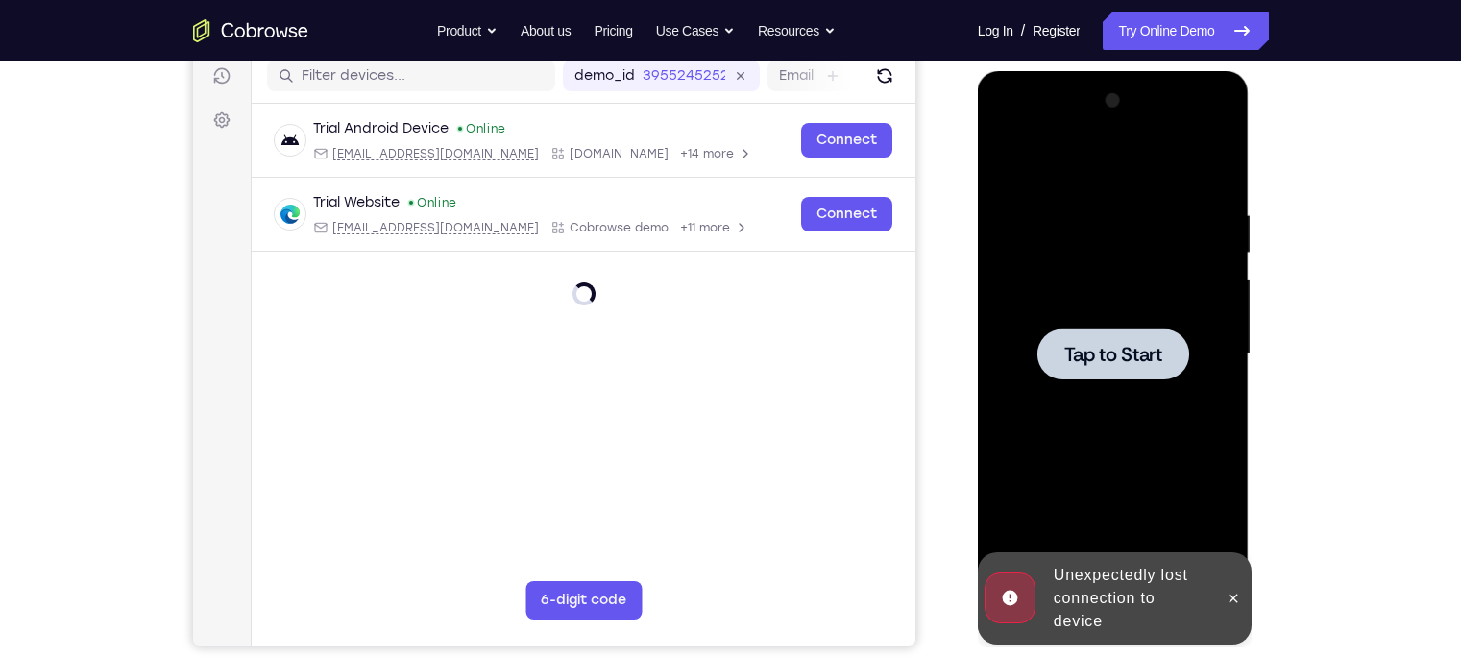
click at [1139, 502] on div at bounding box center [1113, 355] width 242 height 538
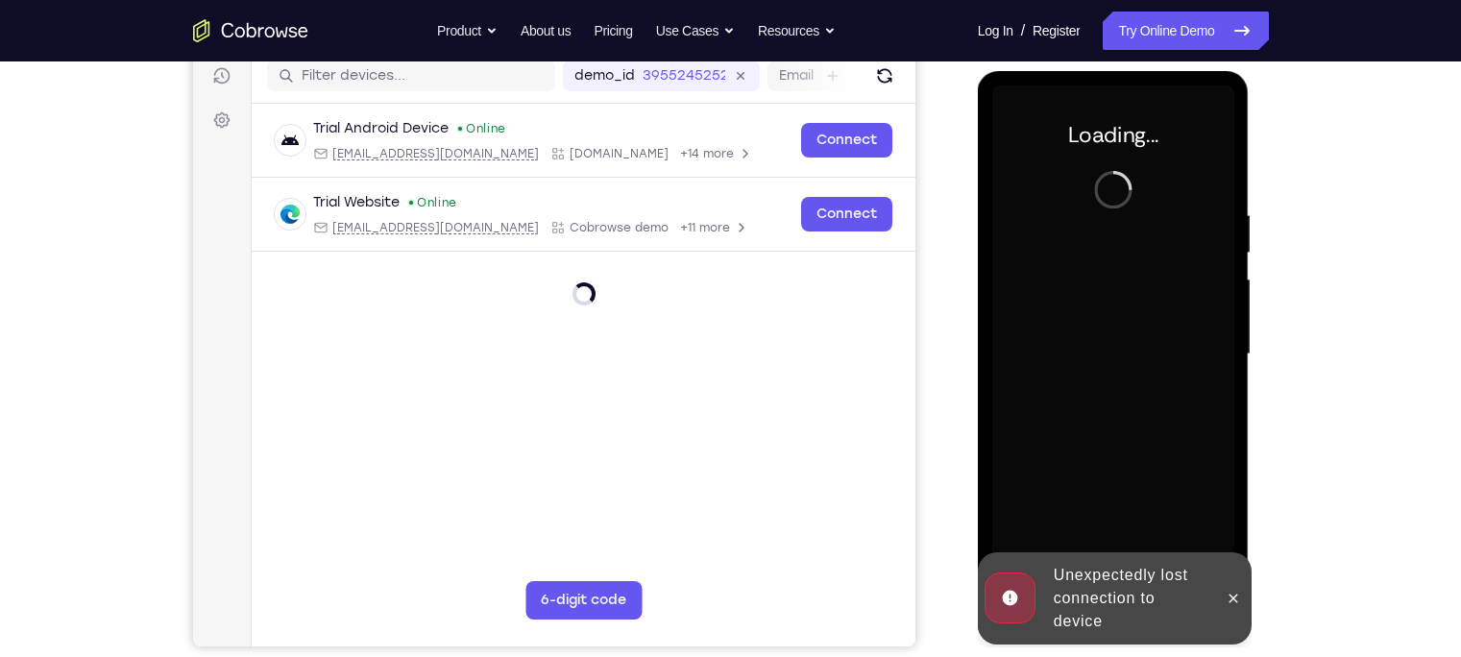
click at [1124, 591] on div "Unexpectedly lost connection to device" at bounding box center [1130, 598] width 168 height 85
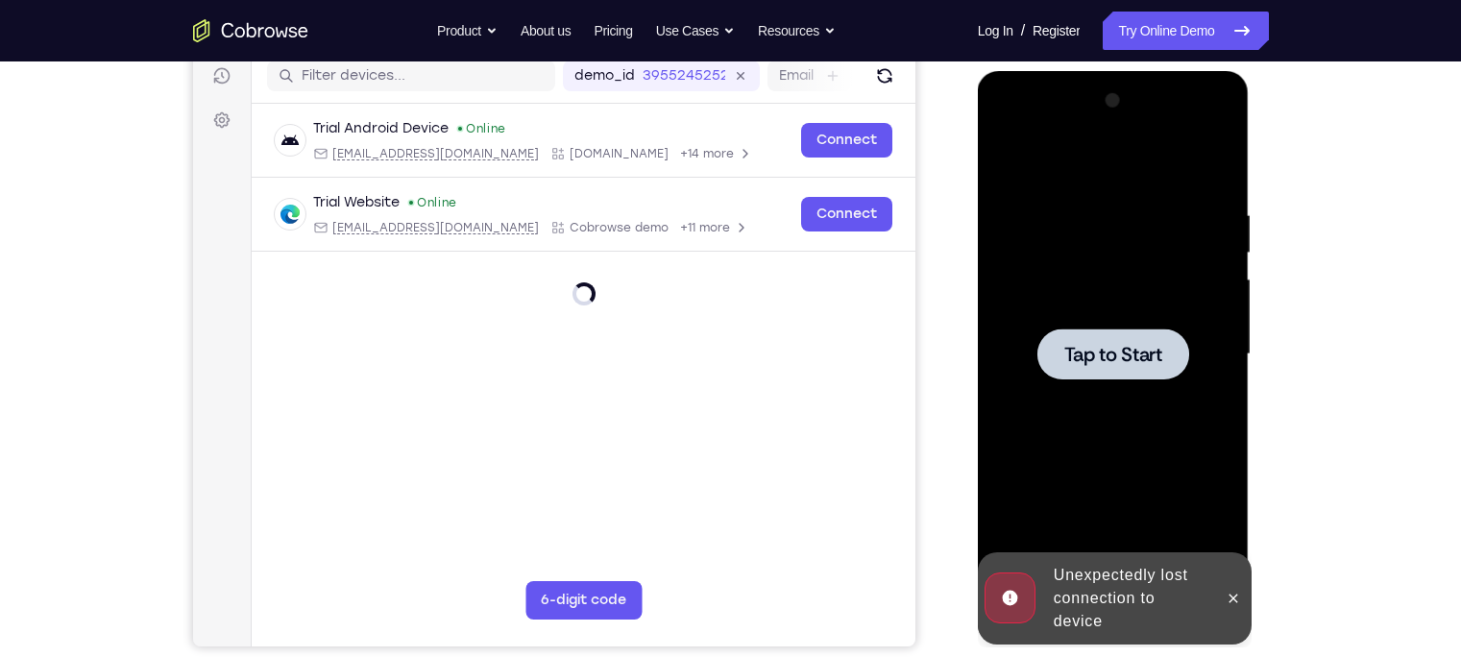
click at [1158, 476] on div at bounding box center [1113, 355] width 242 height 538
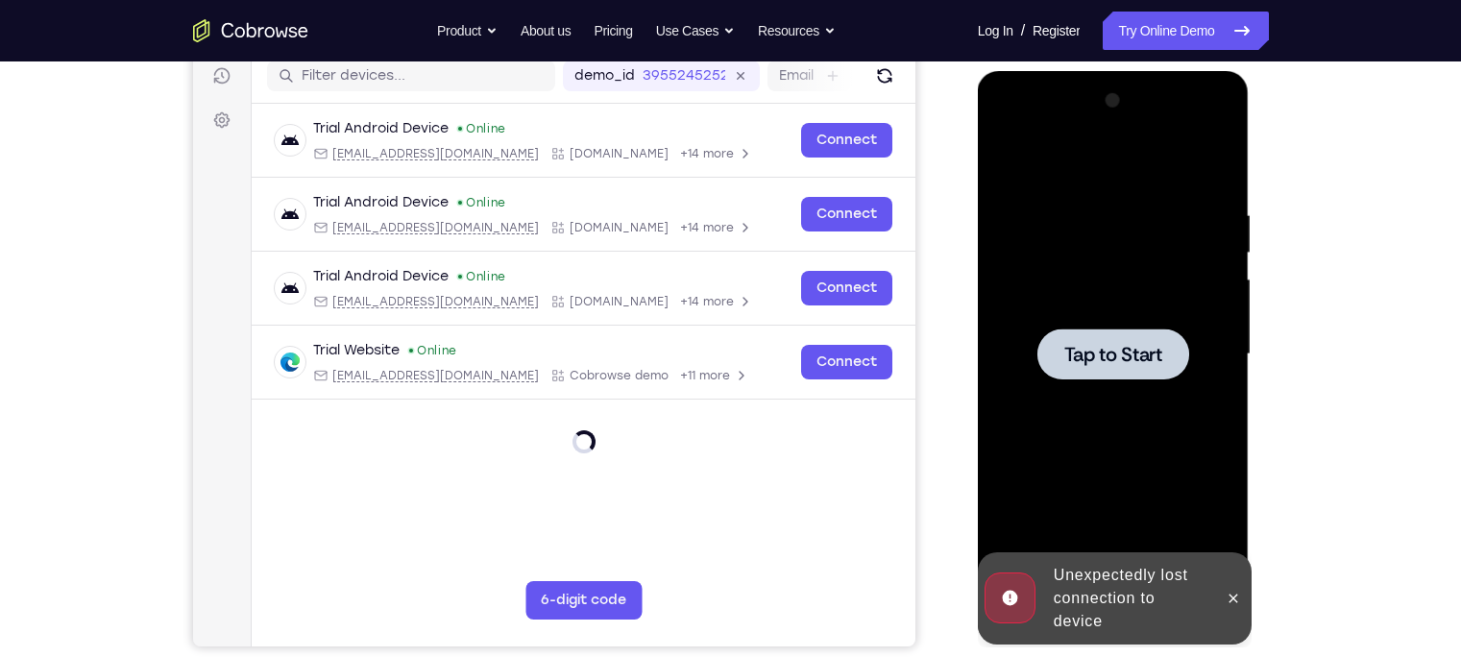
click at [1071, 417] on div at bounding box center [1113, 355] width 242 height 538
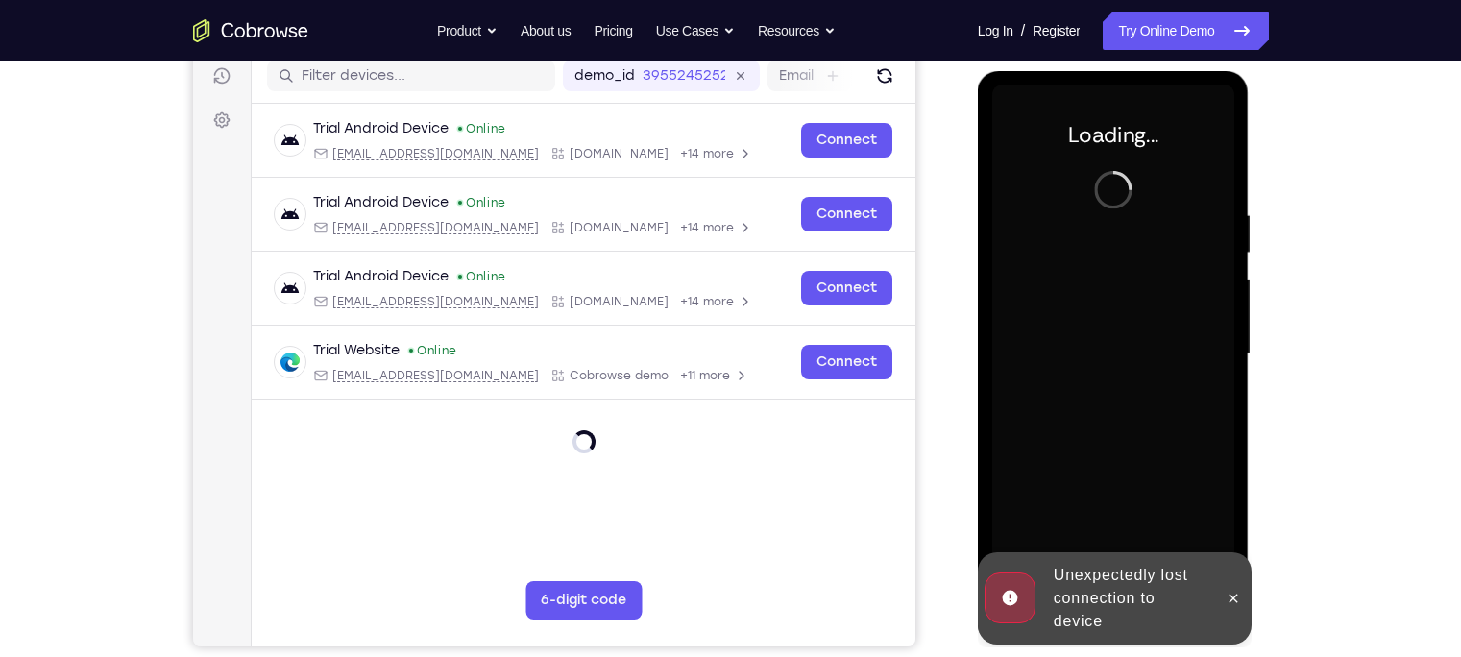
click at [1070, 572] on div "Unexpectedly lost connection to device" at bounding box center [1130, 598] width 168 height 85
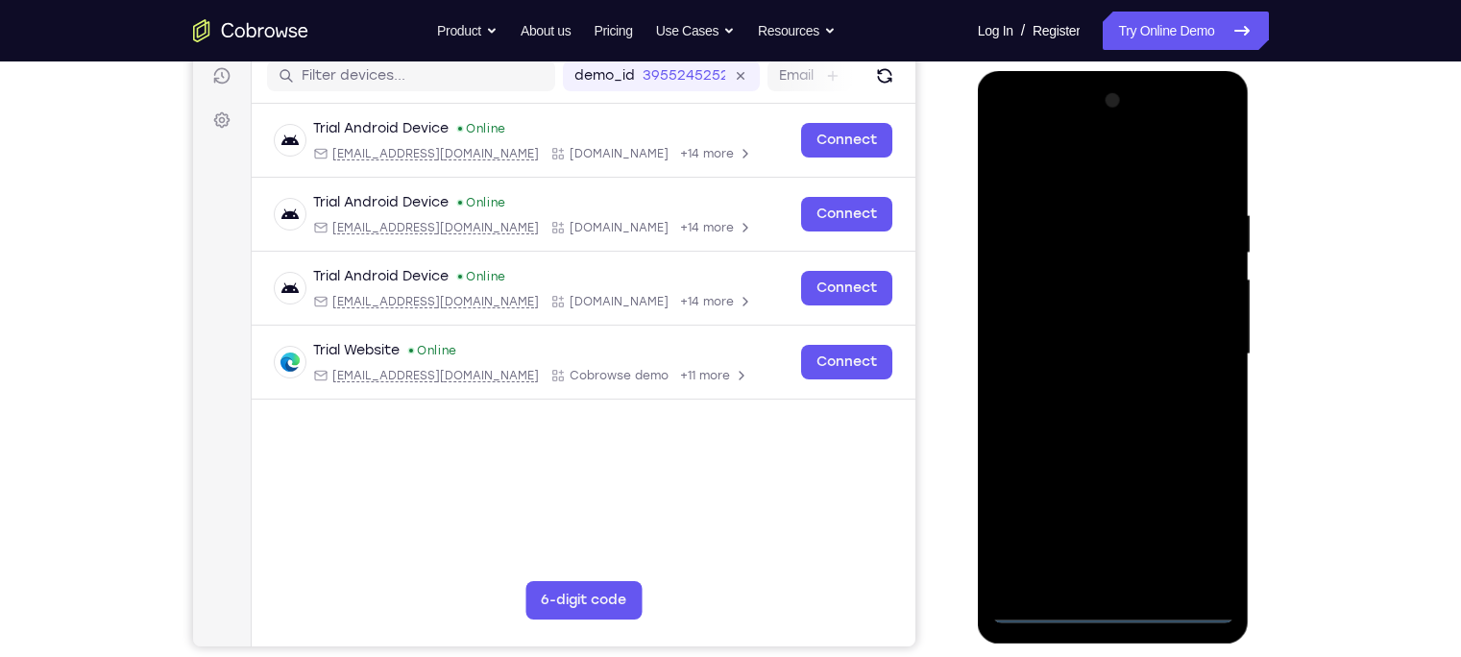
click at [1110, 614] on div at bounding box center [1113, 355] width 242 height 538
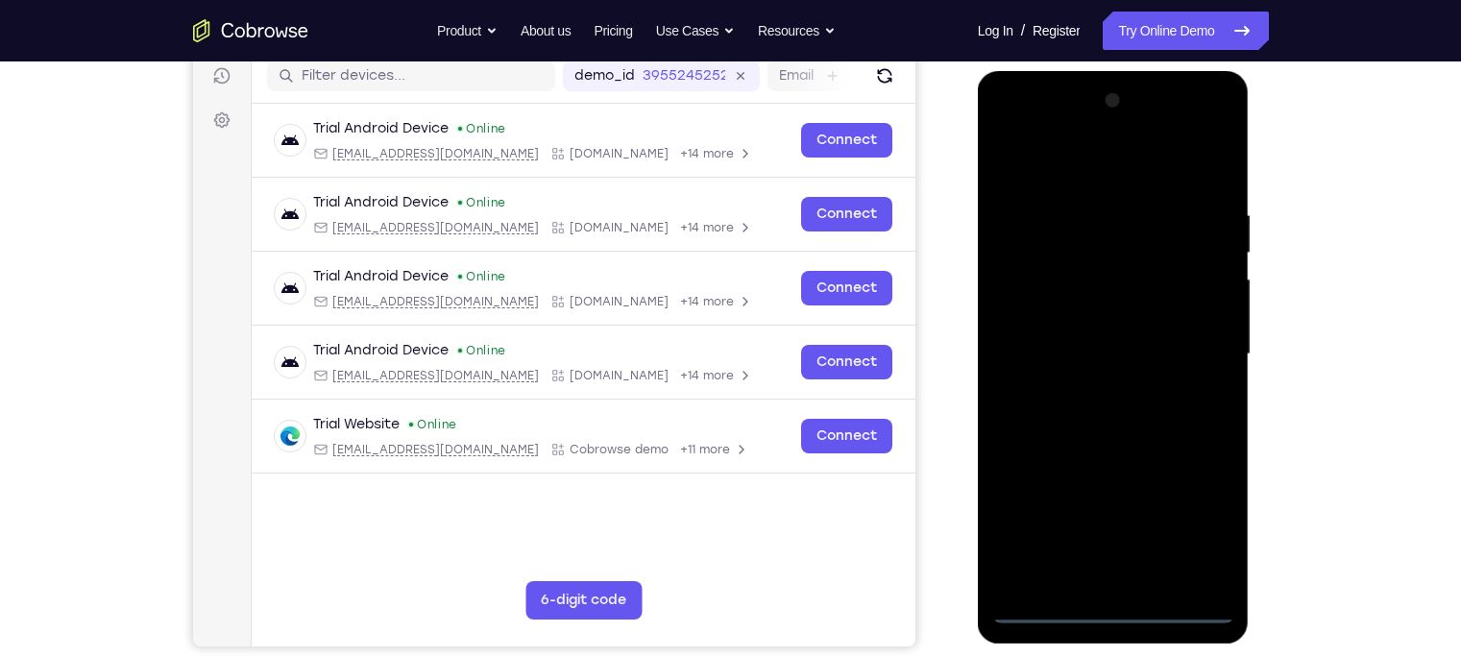
click at [1202, 538] on div at bounding box center [1113, 355] width 242 height 538
click at [1061, 164] on div at bounding box center [1113, 355] width 242 height 538
click at [1198, 352] on div at bounding box center [1113, 355] width 242 height 538
click at [1097, 398] on div at bounding box center [1113, 355] width 242 height 538
click at [1057, 332] on div at bounding box center [1113, 355] width 242 height 538
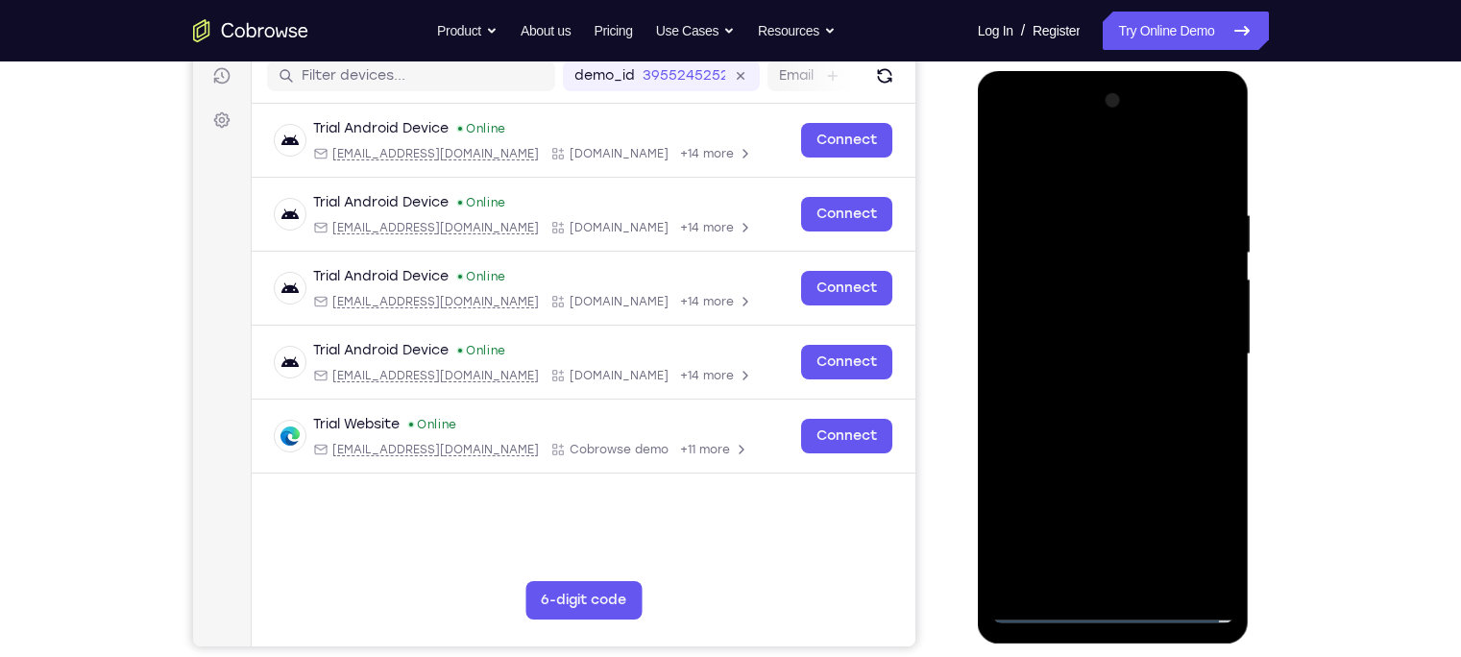
click at [1088, 314] on div at bounding box center [1113, 355] width 242 height 538
click at [1106, 356] on div at bounding box center [1113, 355] width 242 height 538
click at [1114, 440] on div at bounding box center [1113, 355] width 242 height 538
drag, startPoint x: 1084, startPoint y: 161, endPoint x: 1054, endPoint y: 48, distance: 117.2
click at [1054, 71] on html "Online web based iOS Simulators and Android Emulators. Run iPhone, iPad, Mobile…" at bounding box center [1115, 359] width 274 height 576
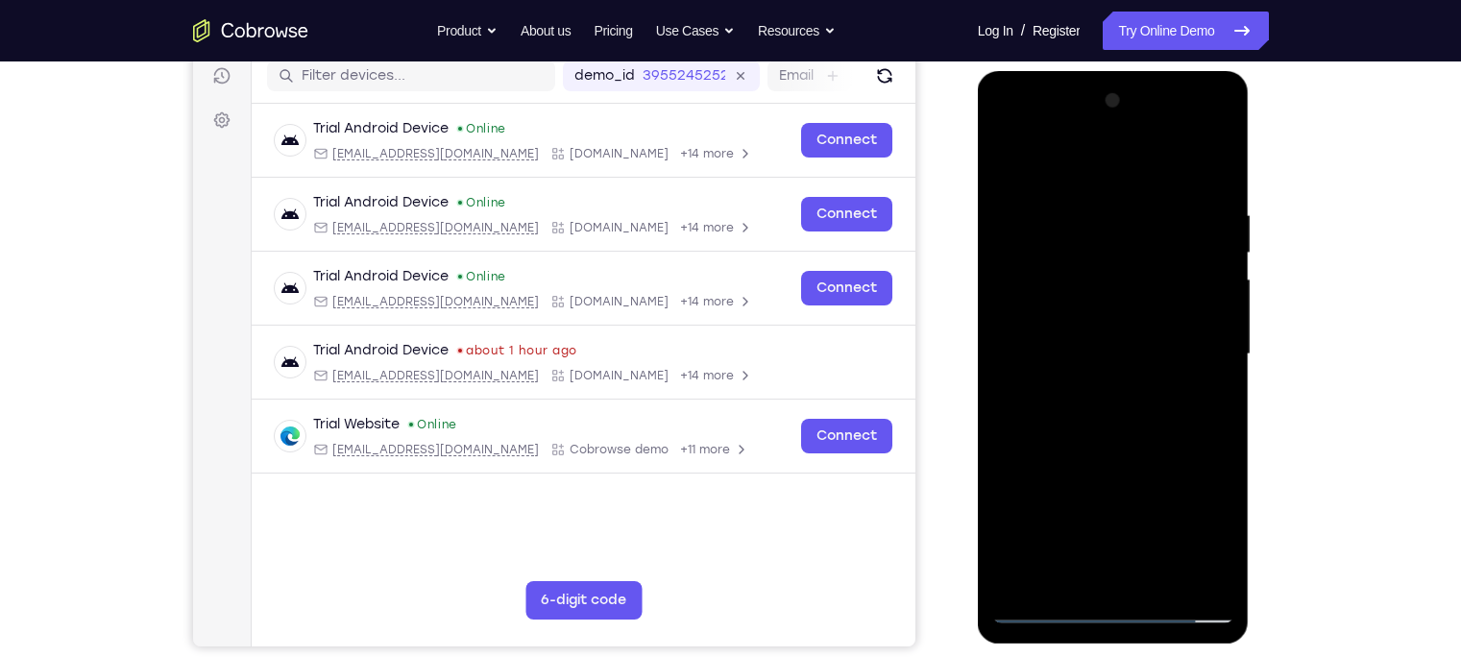
click at [1201, 582] on div at bounding box center [1113, 355] width 242 height 538
click at [1159, 432] on div at bounding box center [1113, 355] width 242 height 538
drag, startPoint x: 1114, startPoint y: 499, endPoint x: 1111, endPoint y: 324, distance: 174.9
click at [1111, 324] on div at bounding box center [1113, 355] width 242 height 538
drag, startPoint x: 1109, startPoint y: 474, endPoint x: 1113, endPoint y: 349, distance: 125.0
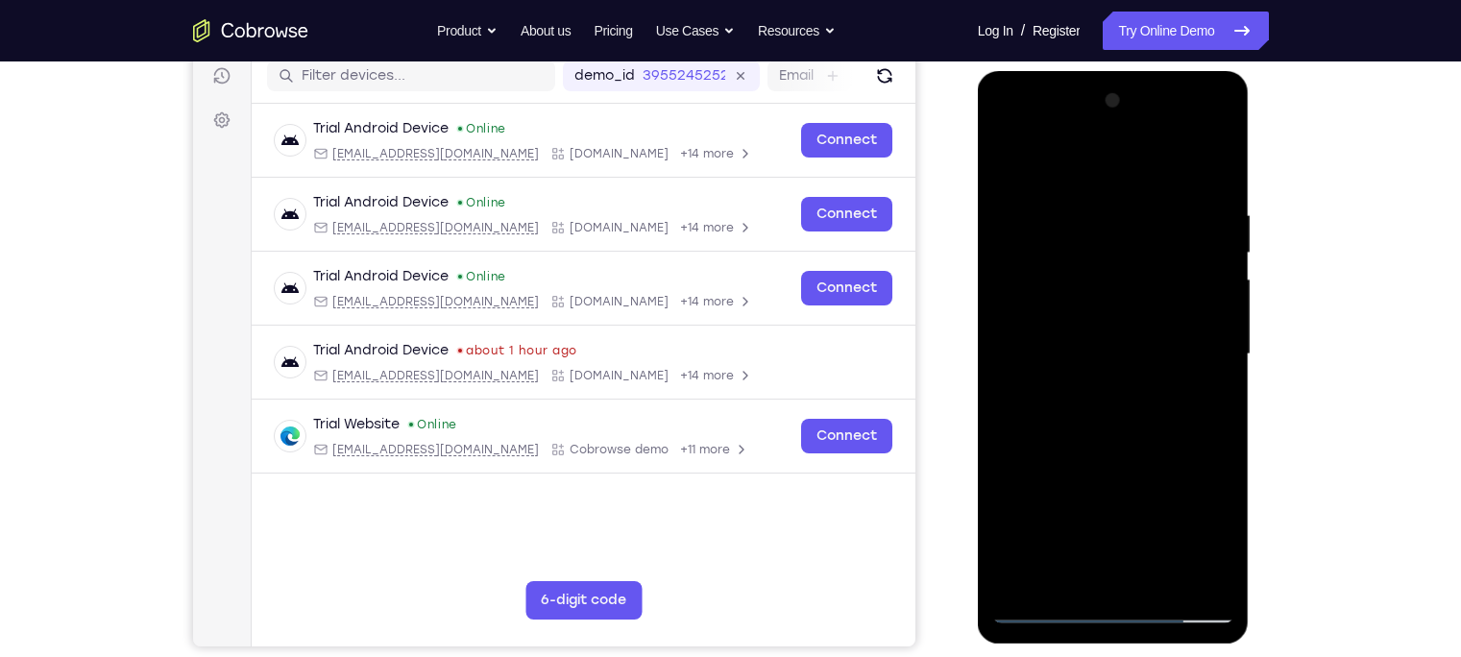
click at [1113, 349] on div at bounding box center [1113, 355] width 242 height 538
drag, startPoint x: 1111, startPoint y: 492, endPoint x: 1103, endPoint y: 410, distance: 82.0
click at [1103, 410] on div at bounding box center [1113, 355] width 242 height 538
click at [1042, 389] on div at bounding box center [1113, 355] width 242 height 538
click at [1058, 414] on div at bounding box center [1113, 355] width 242 height 538
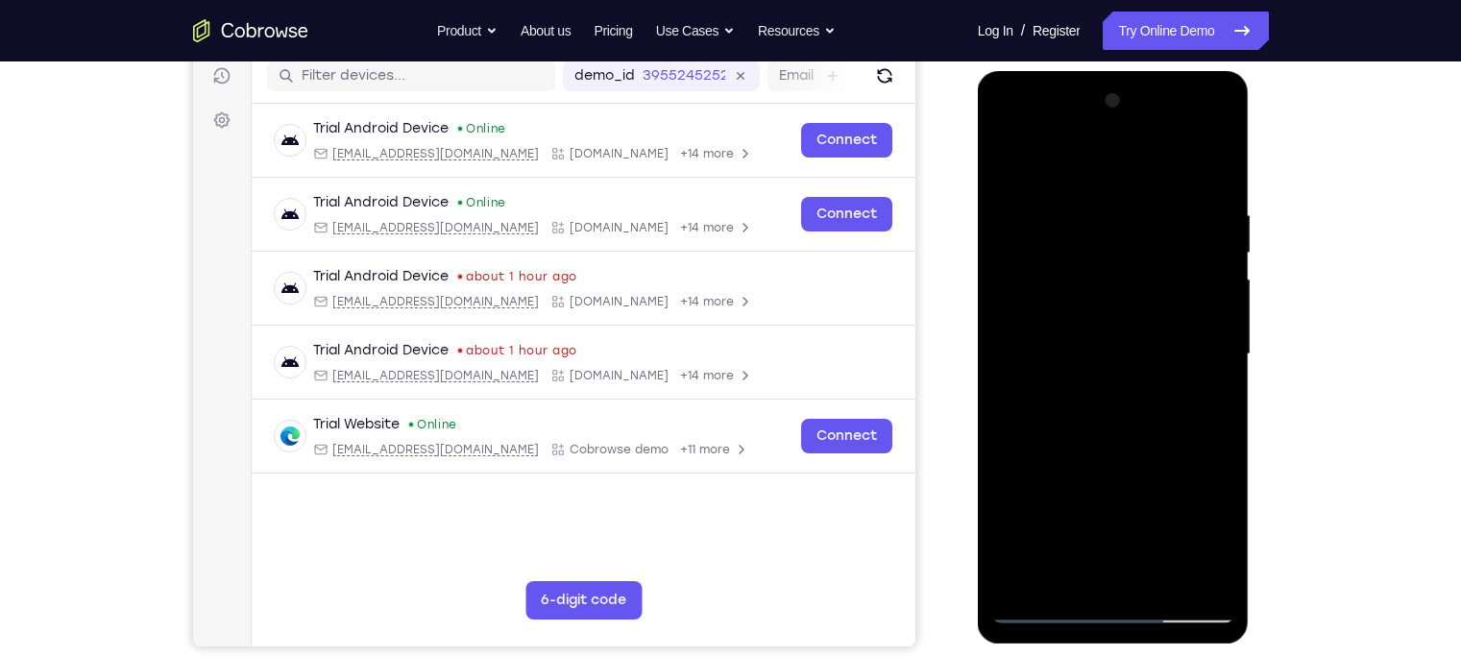
click at [1133, 252] on div at bounding box center [1113, 355] width 242 height 538
click at [1113, 260] on div at bounding box center [1113, 355] width 242 height 538
click at [1111, 245] on div at bounding box center [1113, 355] width 242 height 538
click at [1086, 570] on div at bounding box center [1113, 355] width 242 height 538
click at [1225, 419] on div at bounding box center [1113, 355] width 242 height 538
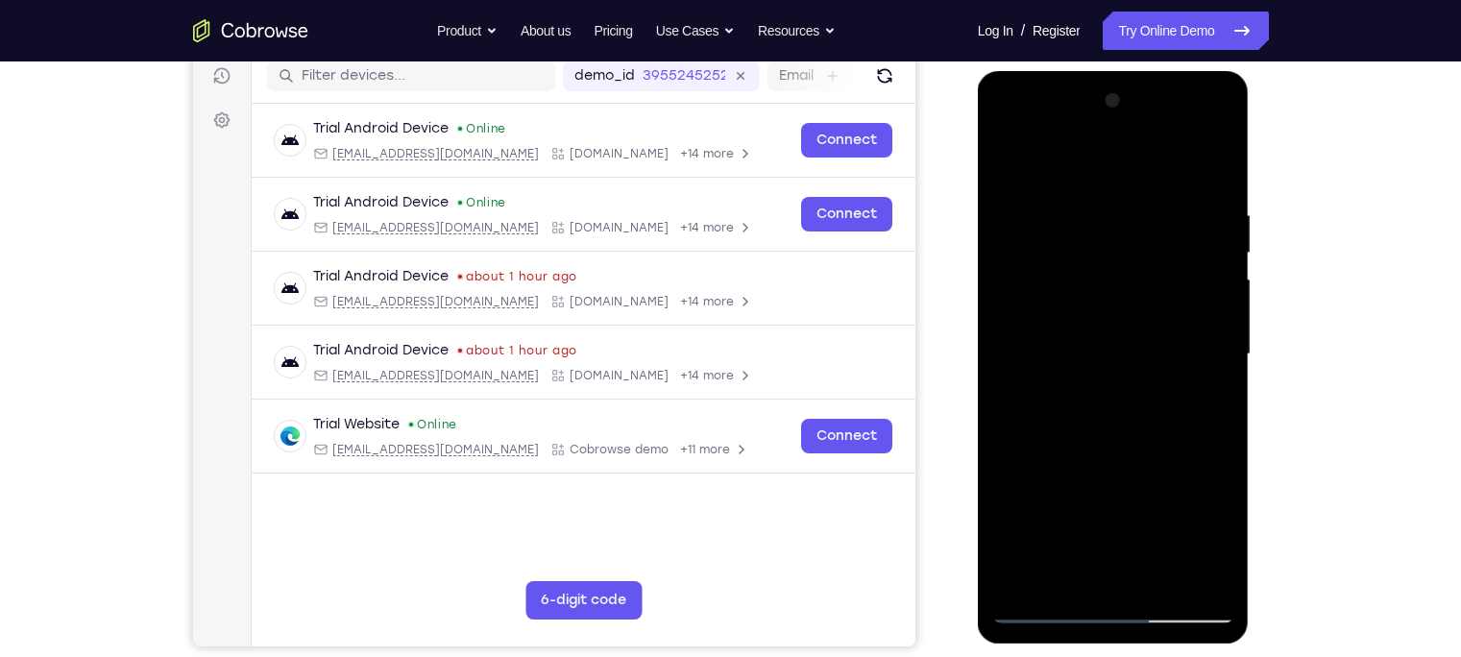
click at [1040, 611] on div at bounding box center [1113, 355] width 242 height 538
drag, startPoint x: 1112, startPoint y: 522, endPoint x: 1109, endPoint y: 268, distance: 253.6
click at [1109, 268] on div at bounding box center [1113, 355] width 242 height 538
drag, startPoint x: 1102, startPoint y: 490, endPoint x: 1096, endPoint y: 415, distance: 75.2
click at [1096, 415] on div at bounding box center [1113, 355] width 242 height 538
